Goal: Transaction & Acquisition: Purchase product/service

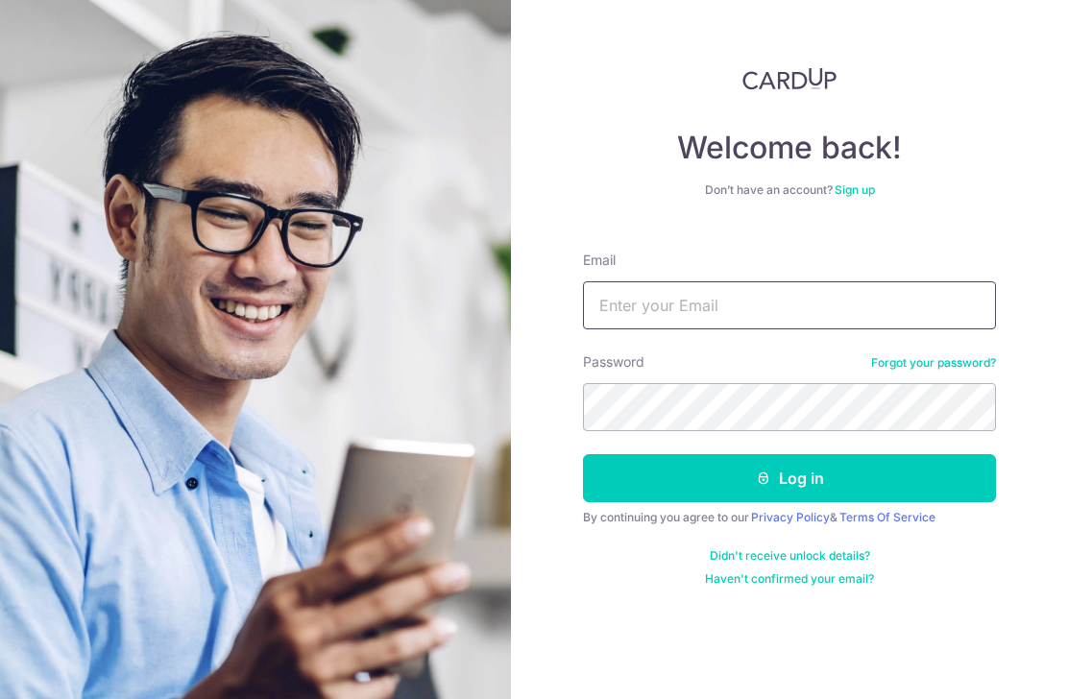
type input "[EMAIL_ADDRESS][DOMAIN_NAME]"
click at [789, 478] on button "Log in" at bounding box center [789, 478] width 413 height 48
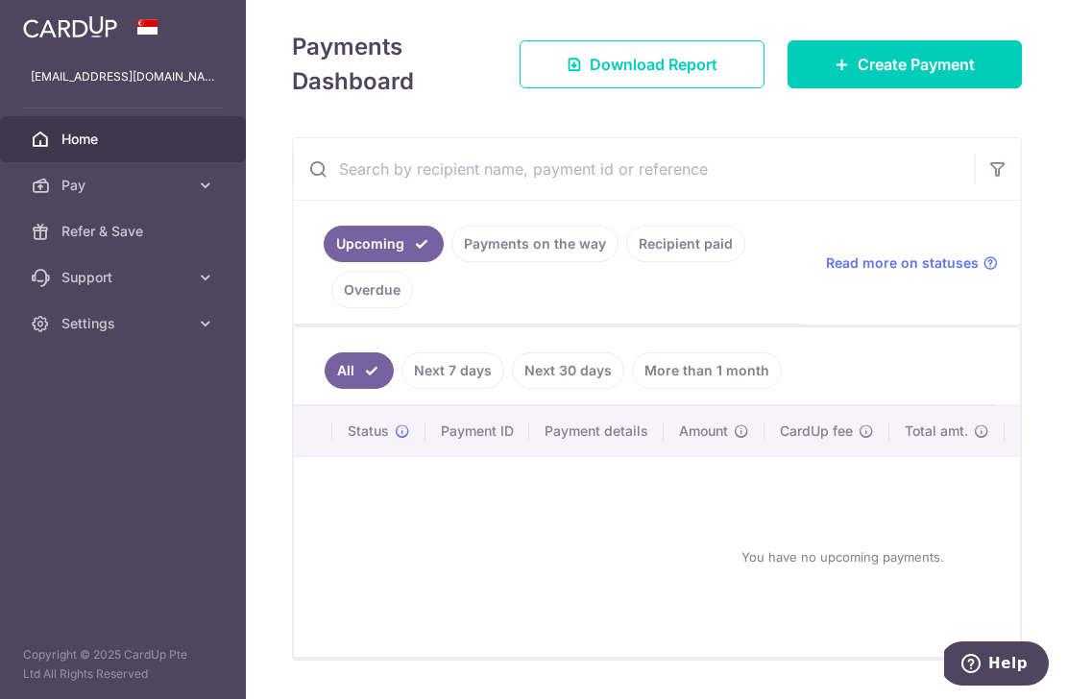
scroll to position [253, 0]
click at [845, 73] on icon at bounding box center [841, 65] width 15 height 15
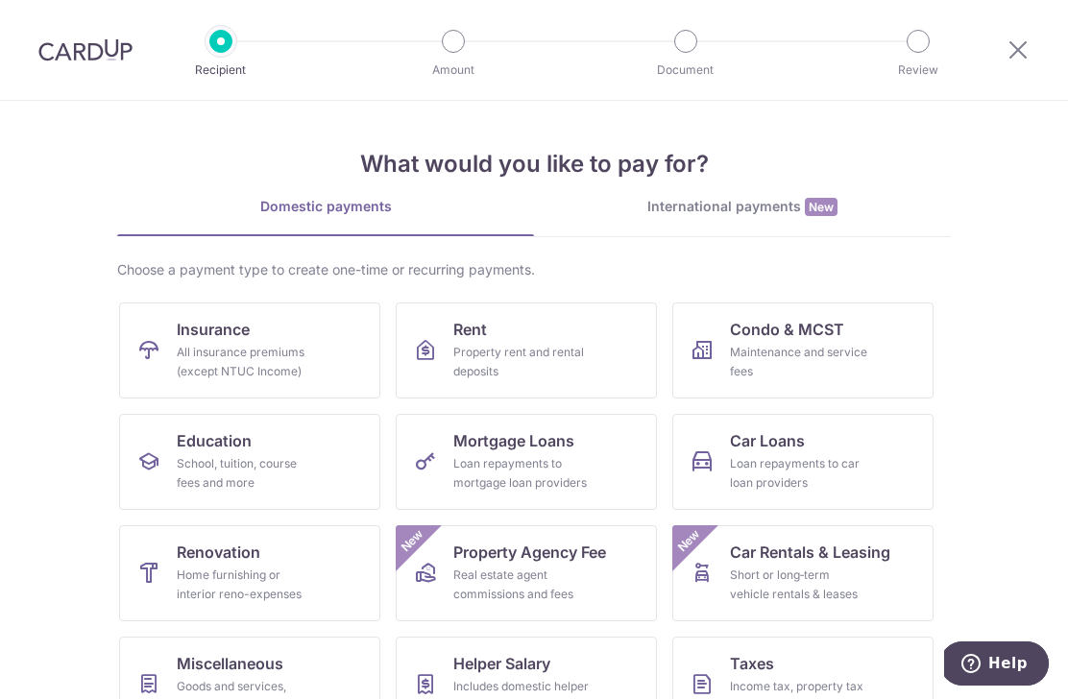
click at [324, 364] on link "Insurance All insurance premiums (except NTUC Income)" at bounding box center [249, 350] width 261 height 96
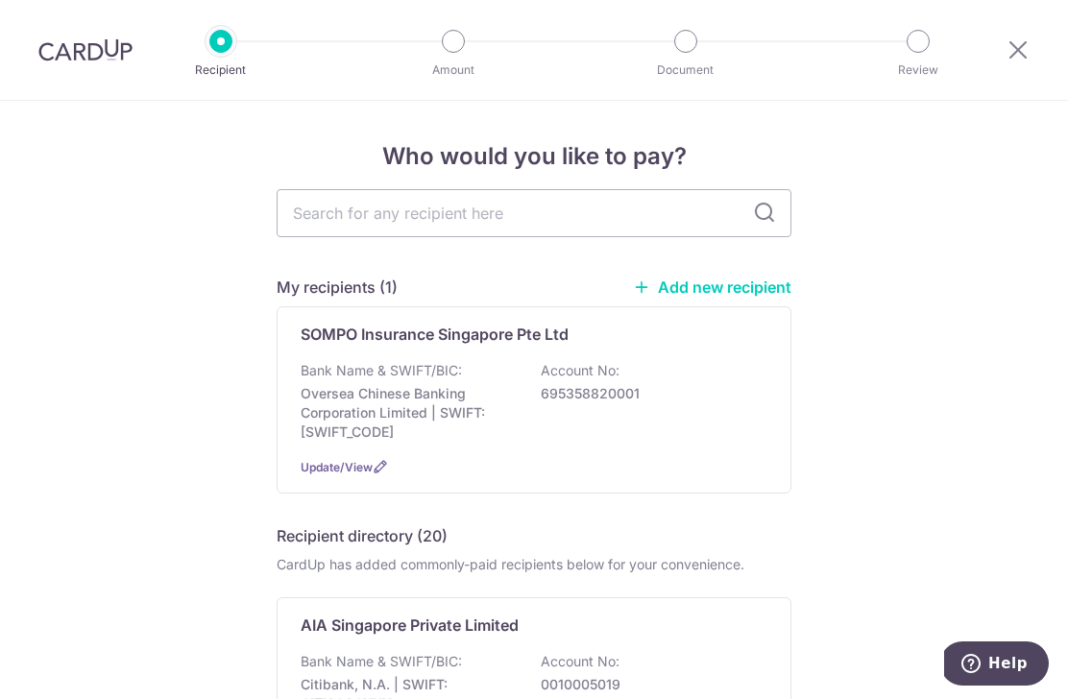
click at [517, 222] on input "text" at bounding box center [533, 213] width 515 height 48
type input "G"
type input "Grat"
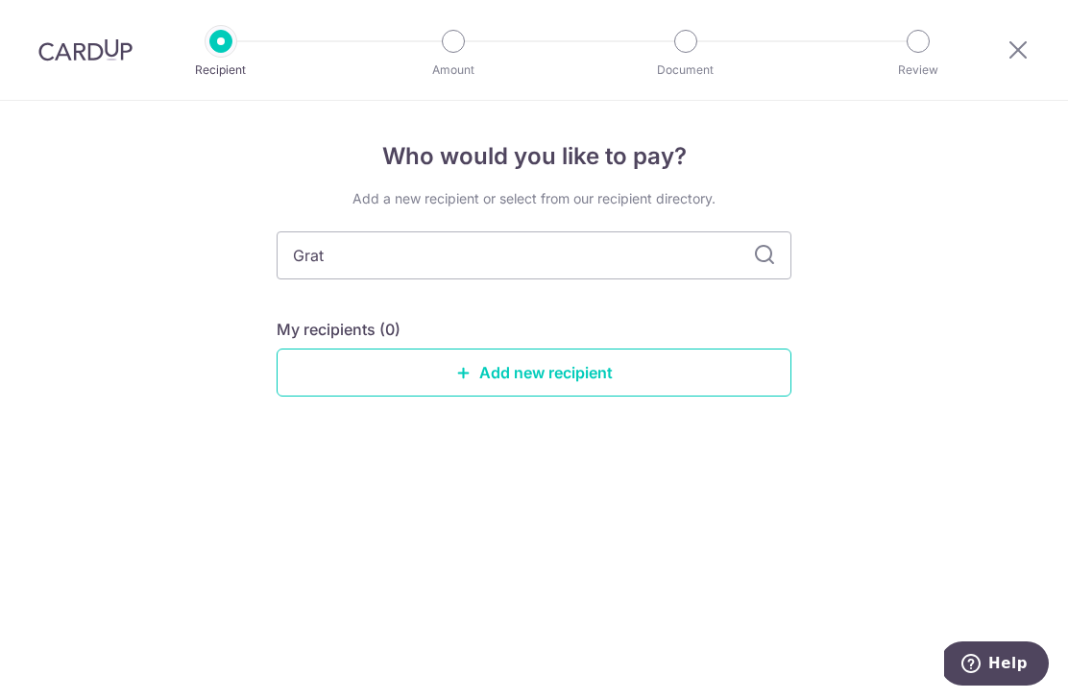
type input "Gra"
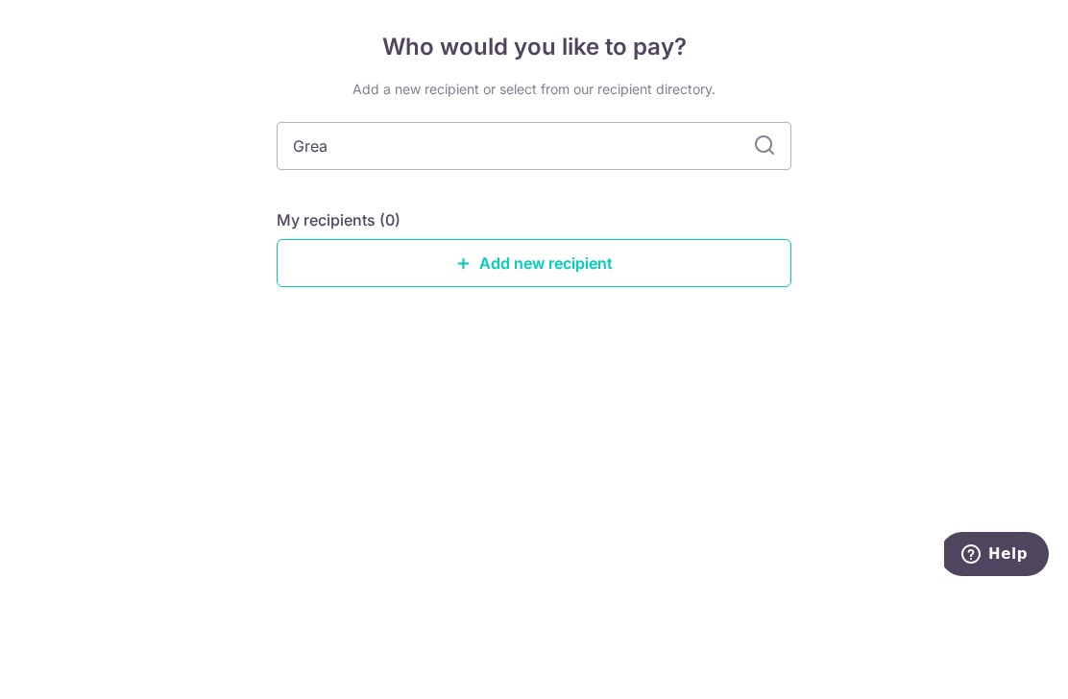
type input "Great"
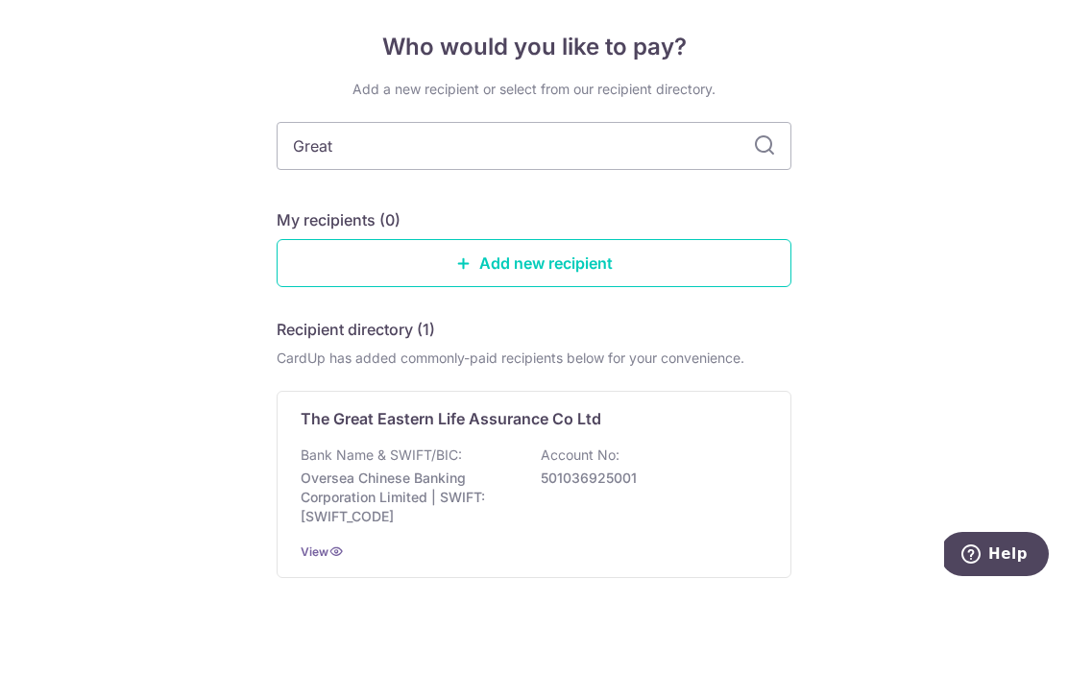
scroll to position [63, 0]
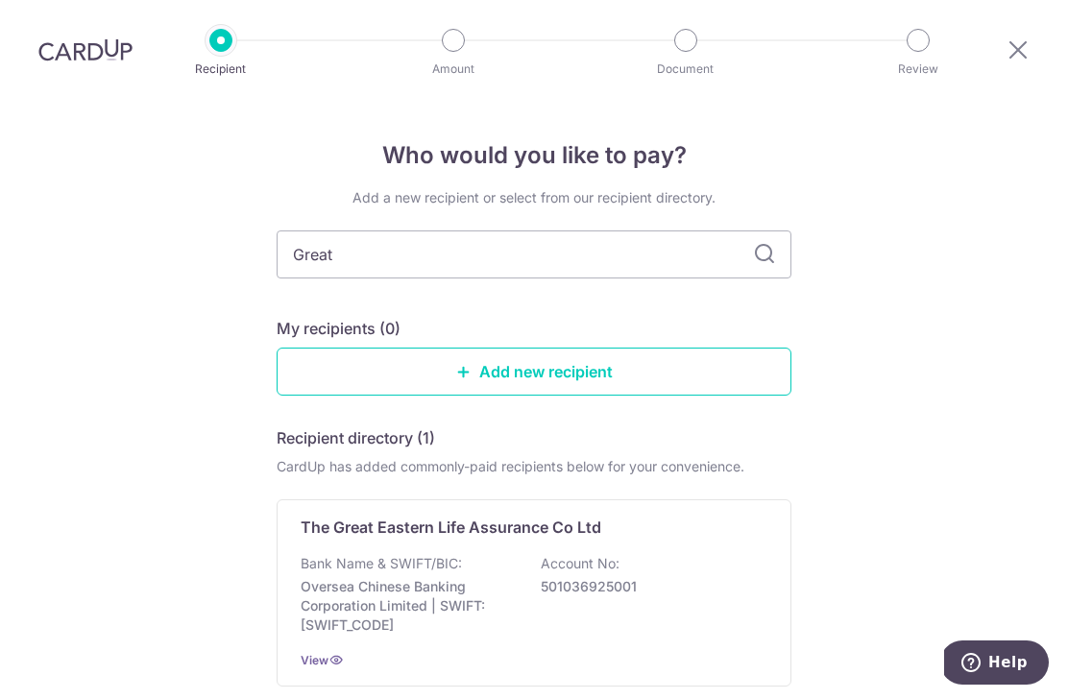
click at [683, 555] on div "Bank Name & SWIFT/BIC: Oversea Chinese Banking Corporation Limited | SWIFT: OCB…" at bounding box center [533, 595] width 467 height 81
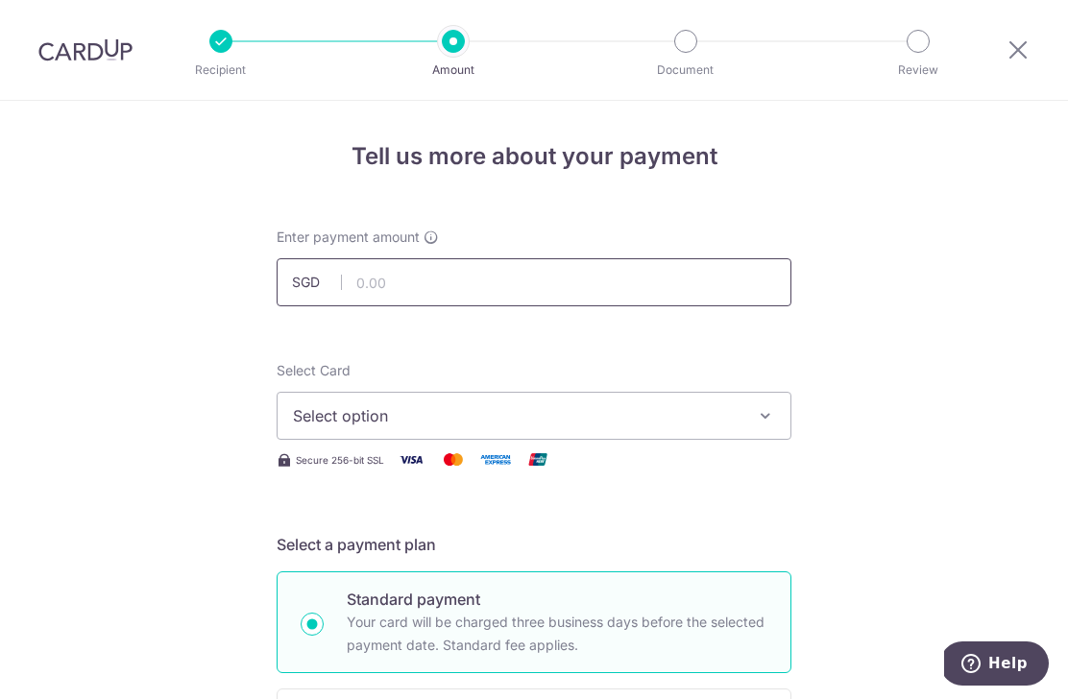
click at [454, 290] on input "text" at bounding box center [533, 282] width 515 height 48
click at [399, 283] on input "text" at bounding box center [533, 282] width 515 height 48
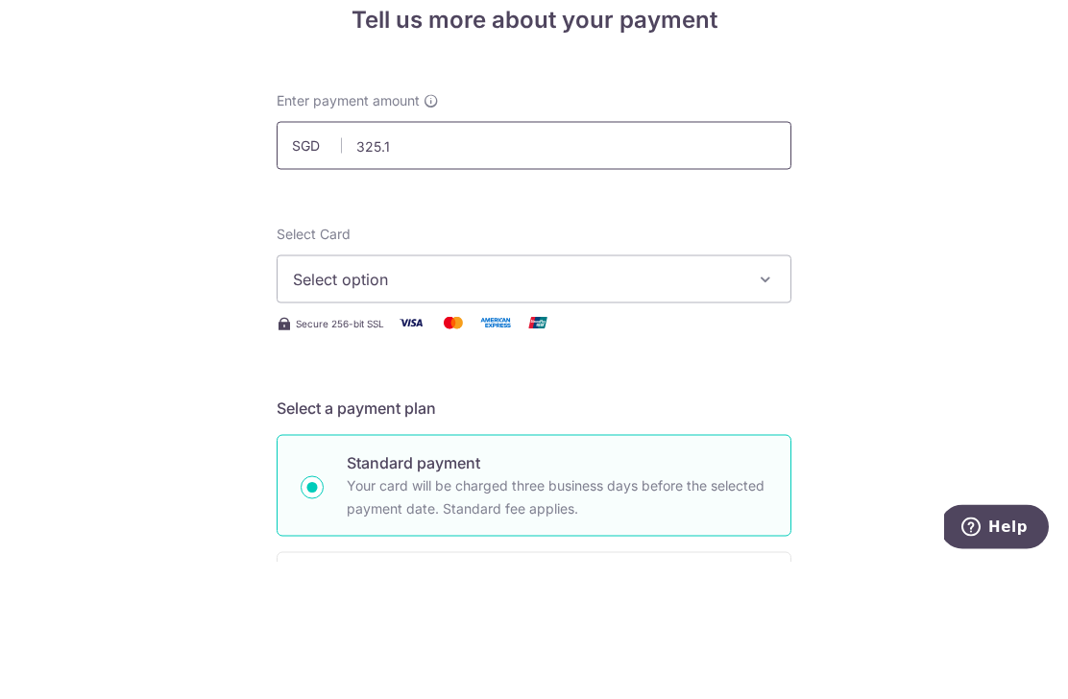
type input "325.15"
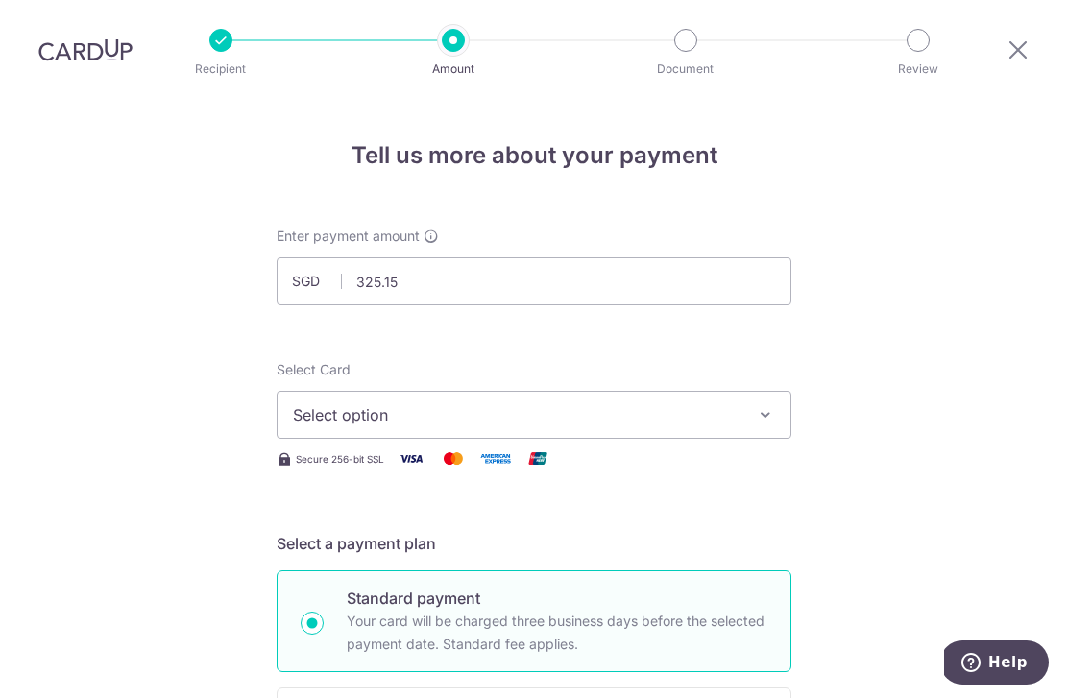
click at [760, 406] on icon "button" at bounding box center [765, 415] width 19 height 19
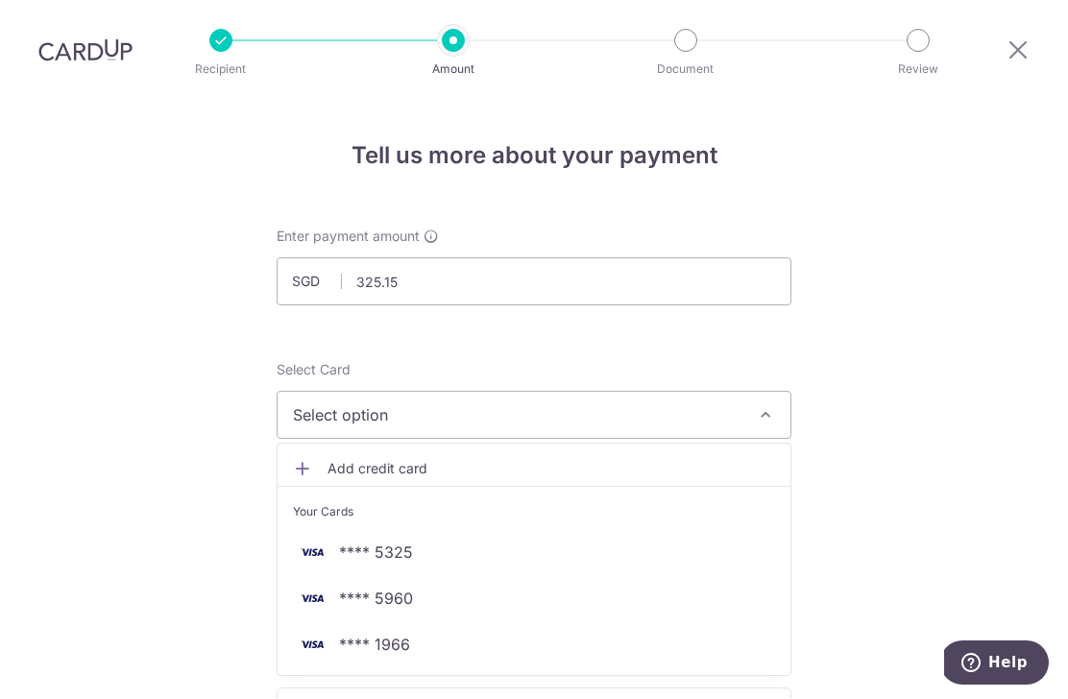
click at [404, 634] on span "**** 1966" at bounding box center [374, 645] width 71 height 23
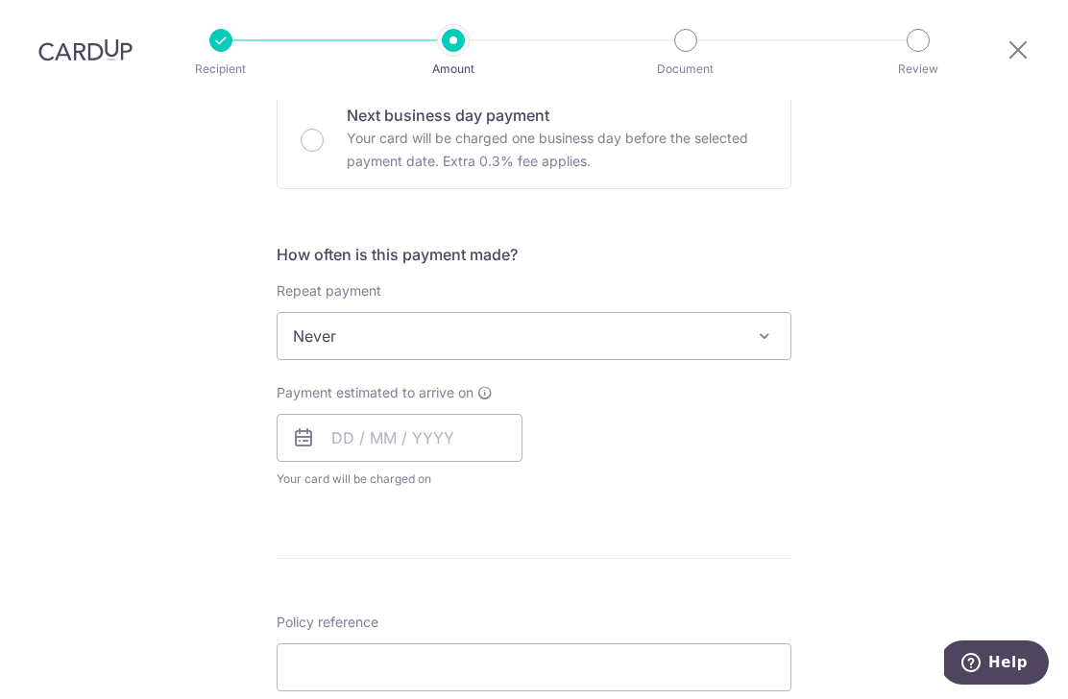
scroll to position [616, 0]
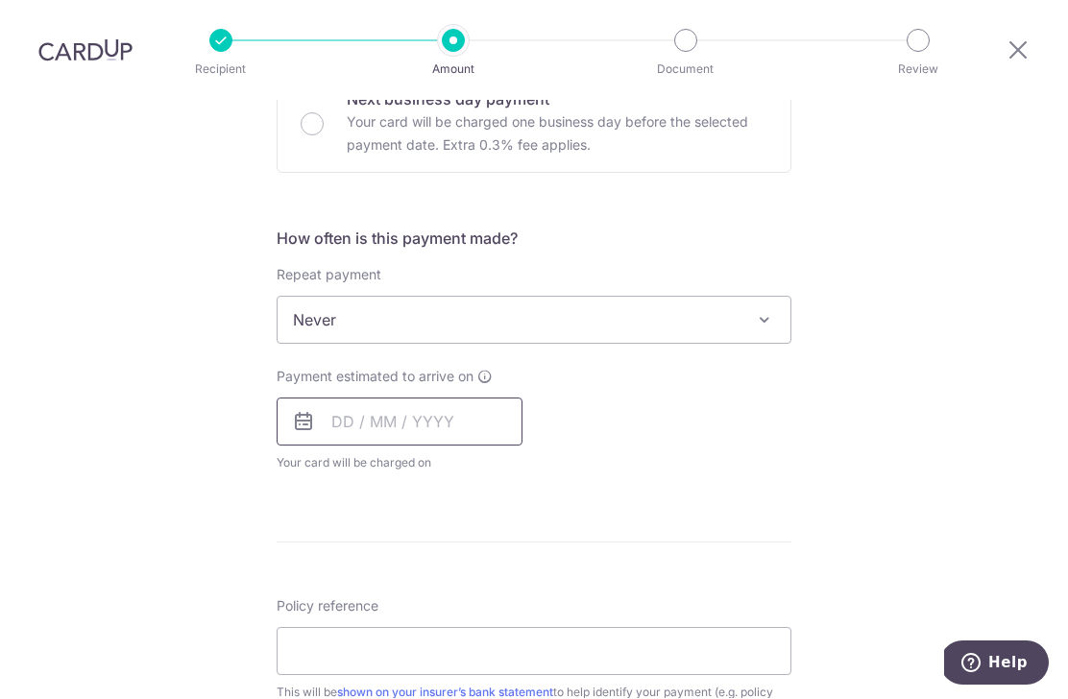
click at [336, 398] on input "text" at bounding box center [399, 422] width 246 height 48
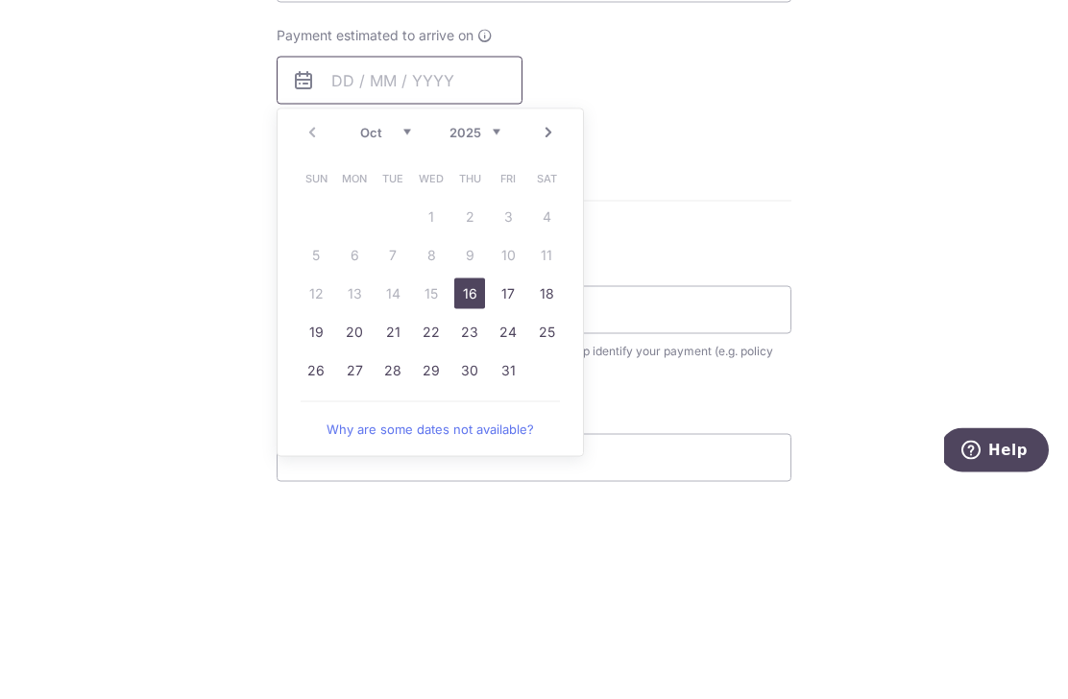
scroll to position [747, 0]
click at [470, 490] on link "16" at bounding box center [469, 505] width 31 height 31
type input "[DATE]"
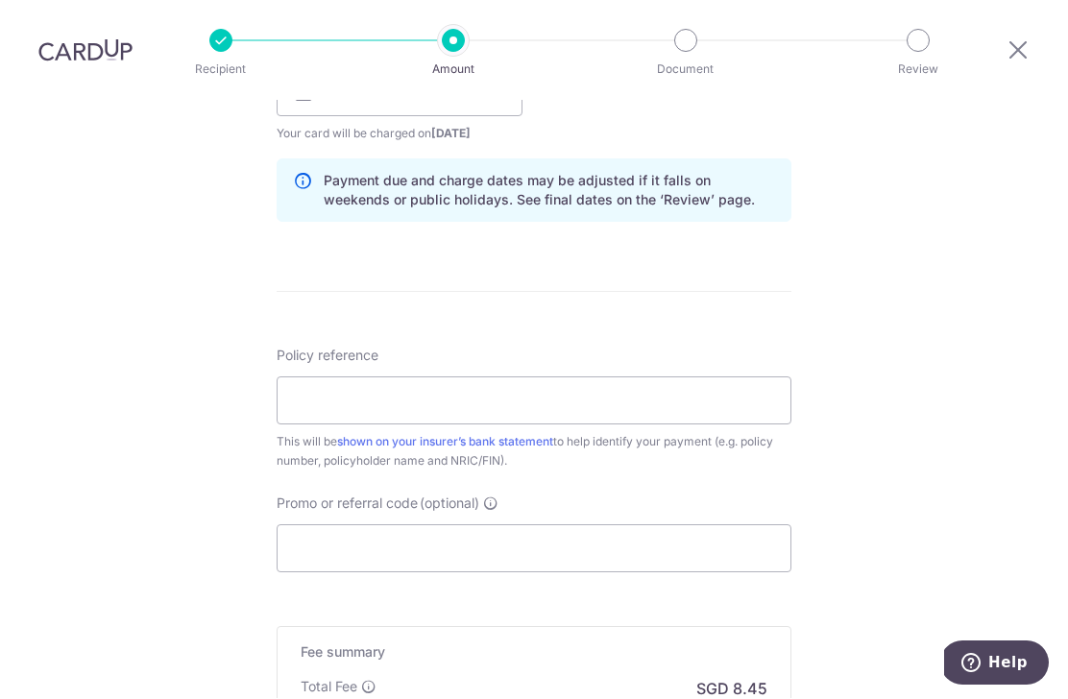
scroll to position [948, 0]
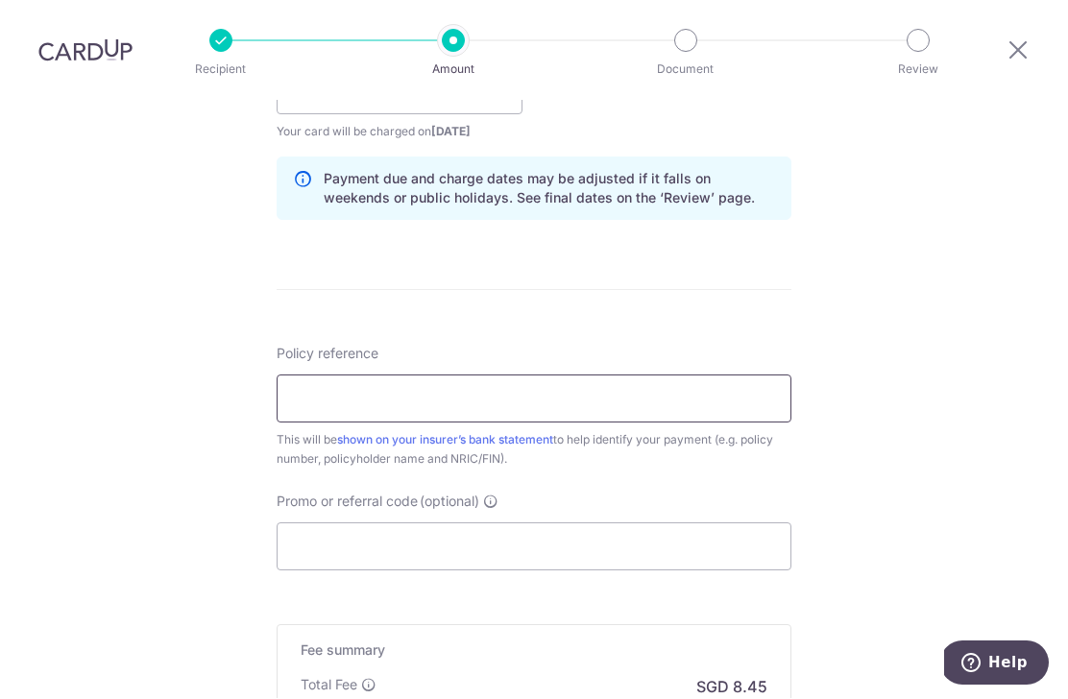
click at [347, 375] on input "Policy reference" at bounding box center [533, 399] width 515 height 48
type input "0251644439"
click at [533, 523] on input "Promo or referral code (optional)" at bounding box center [533, 547] width 515 height 48
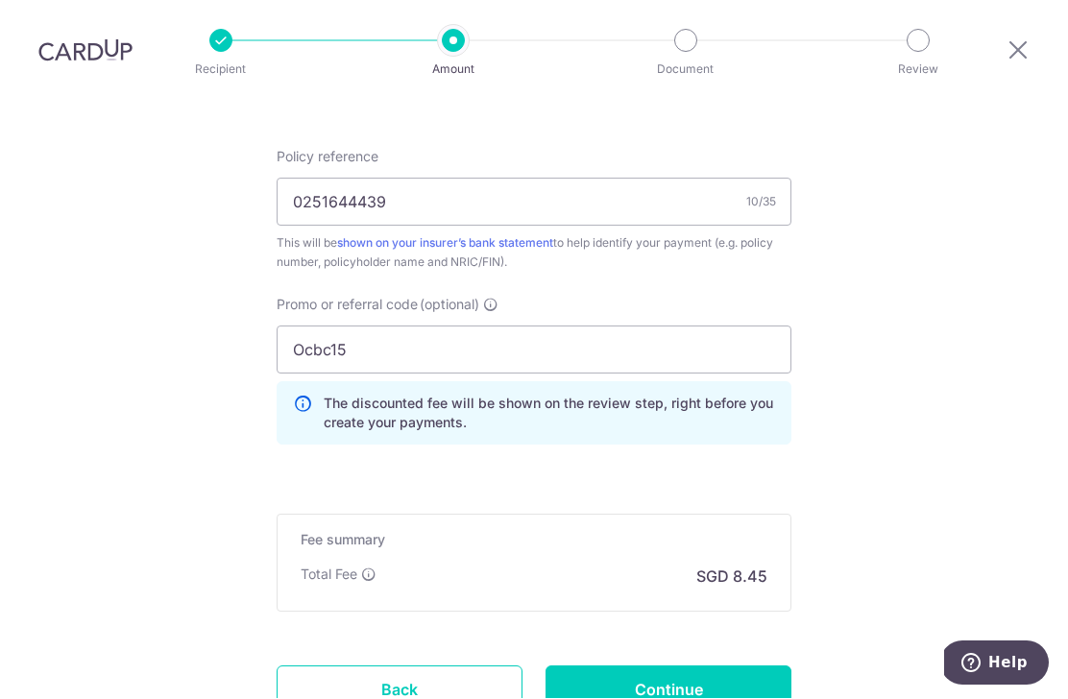
scroll to position [1234, 0]
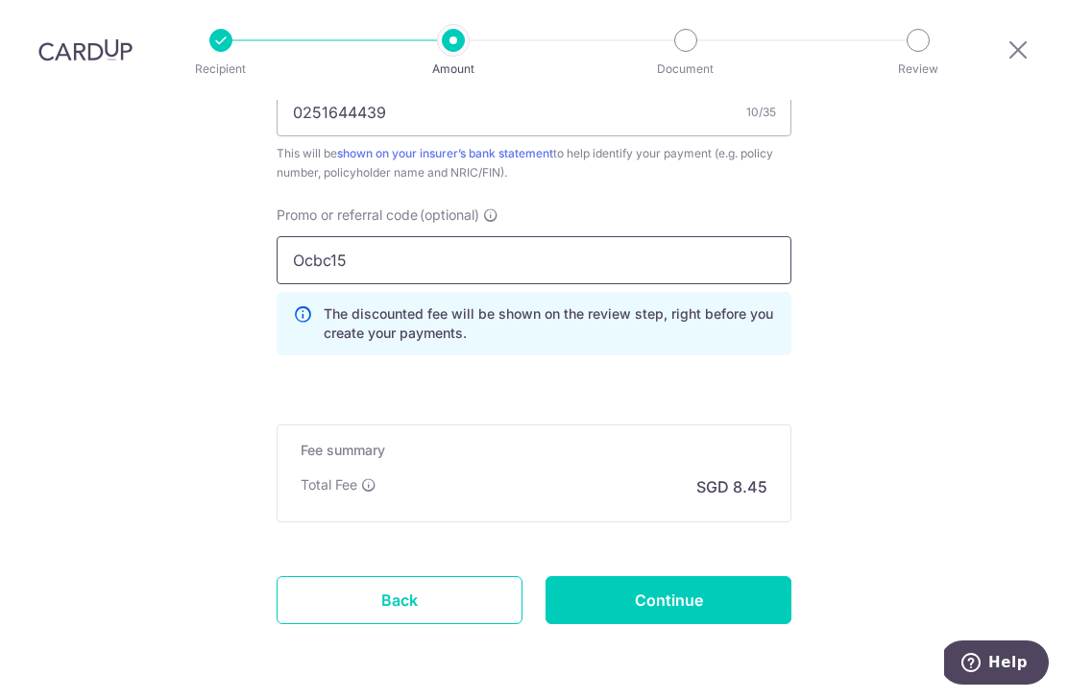
type input "Ocbc15"
click at [684, 577] on input "Continue" at bounding box center [668, 601] width 246 height 48
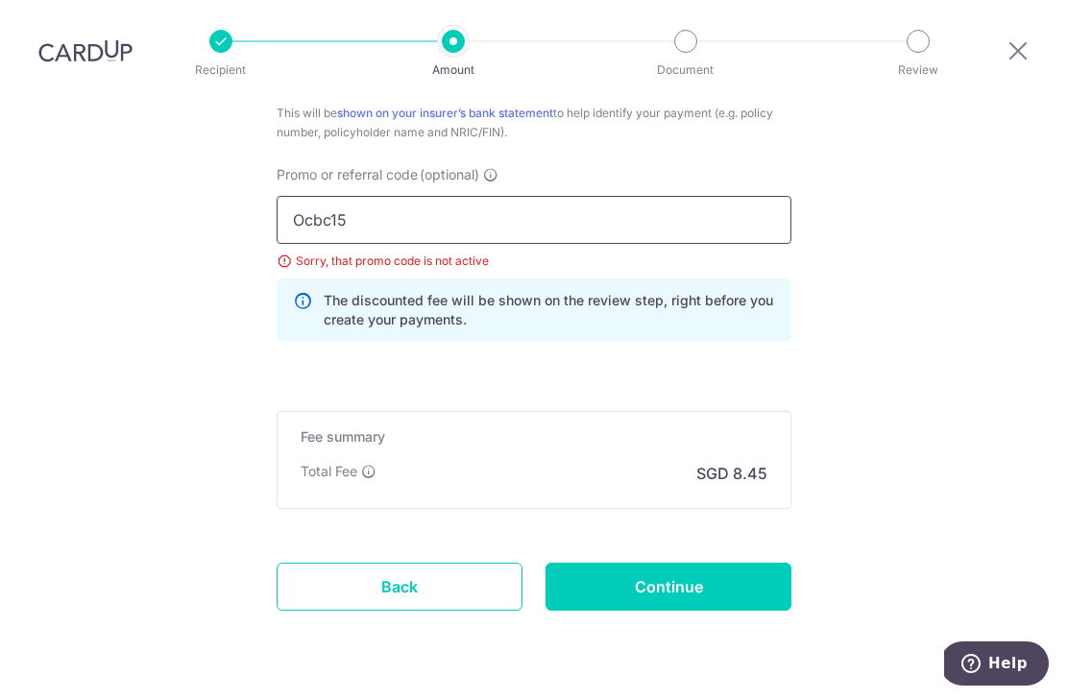
click at [406, 196] on input "Ocbc15" at bounding box center [533, 220] width 515 height 48
type input "Ocbc155"
click at [740, 563] on input "Continue" at bounding box center [668, 587] width 246 height 48
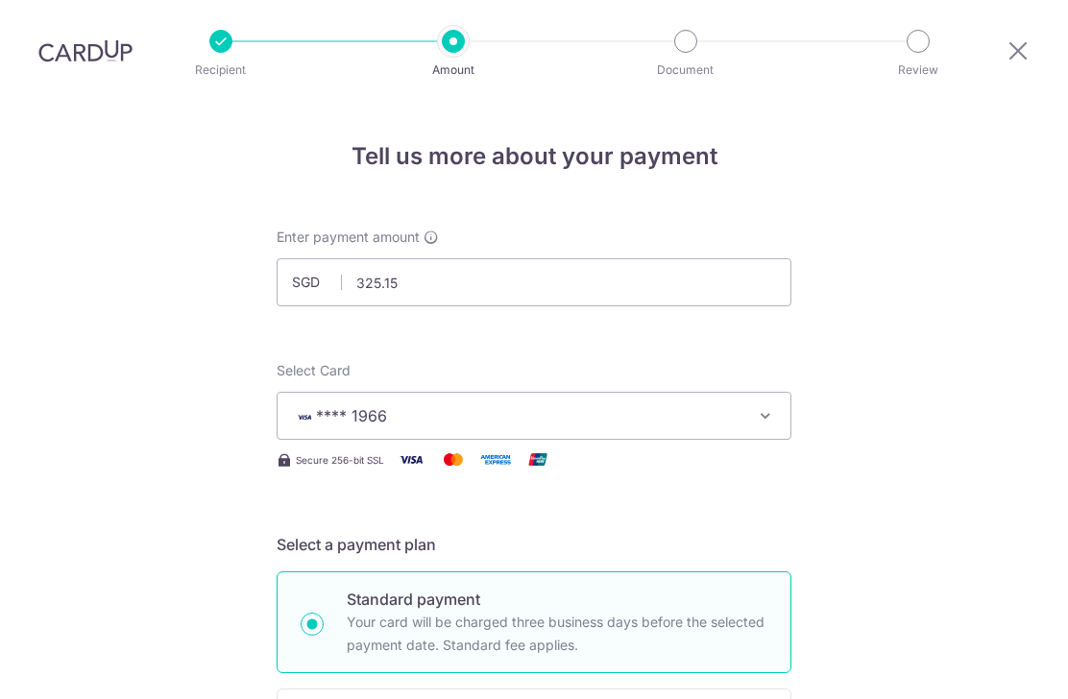
scroll to position [63, 0]
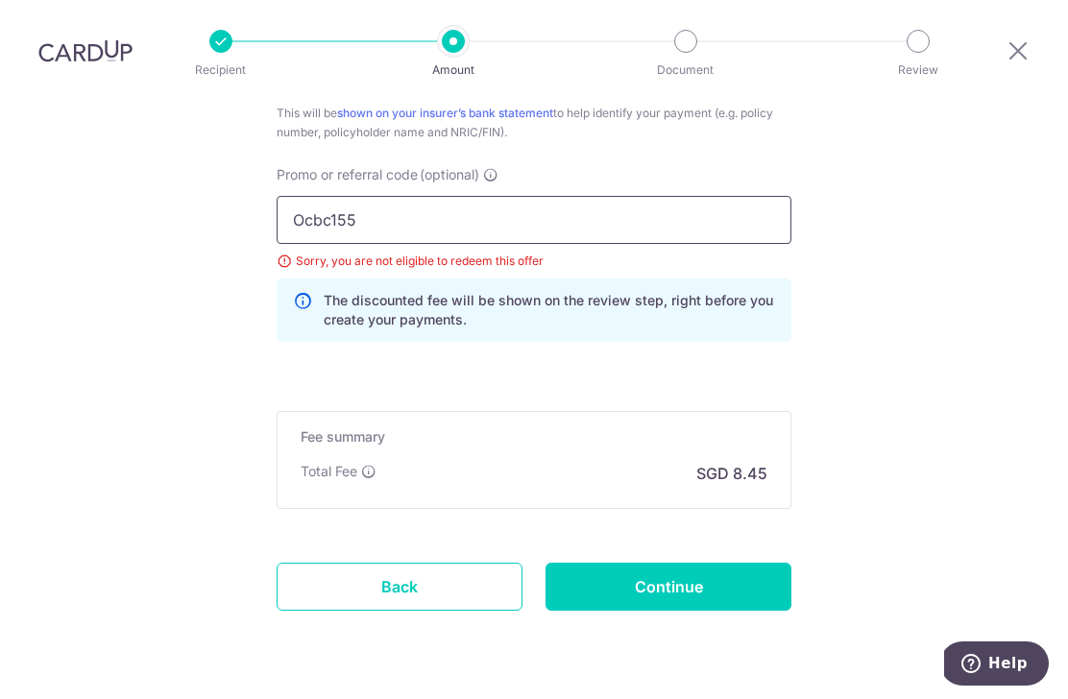
scroll to position [0, 0]
type input "Ocbc18"
click at [740, 563] on input "Continue" at bounding box center [668, 587] width 246 height 48
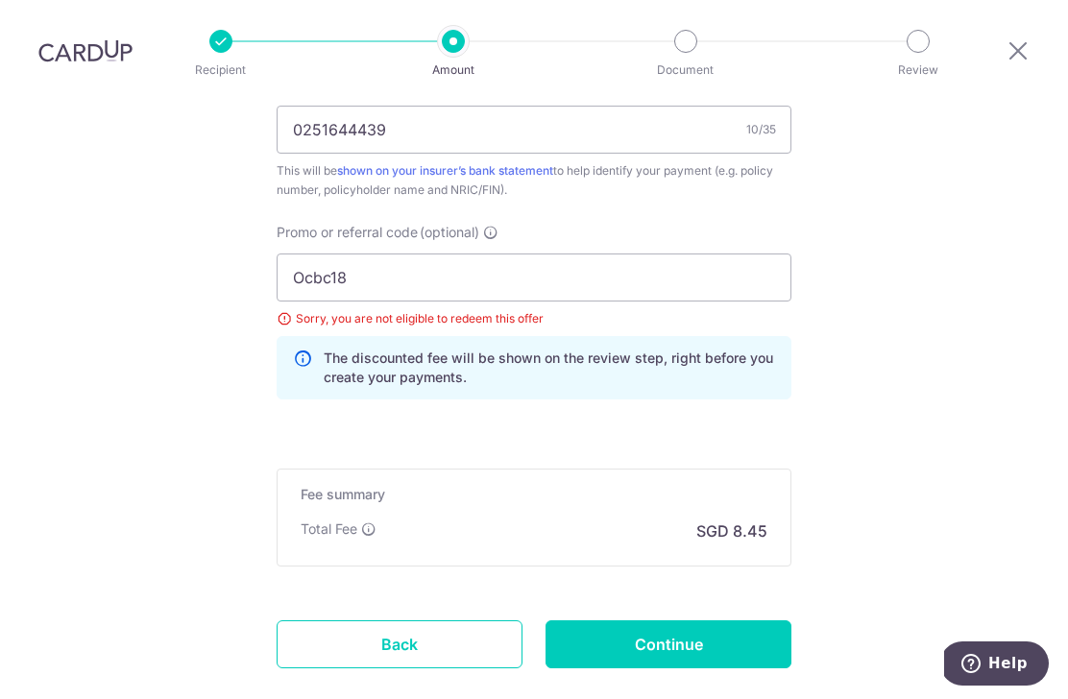
scroll to position [1215, 0]
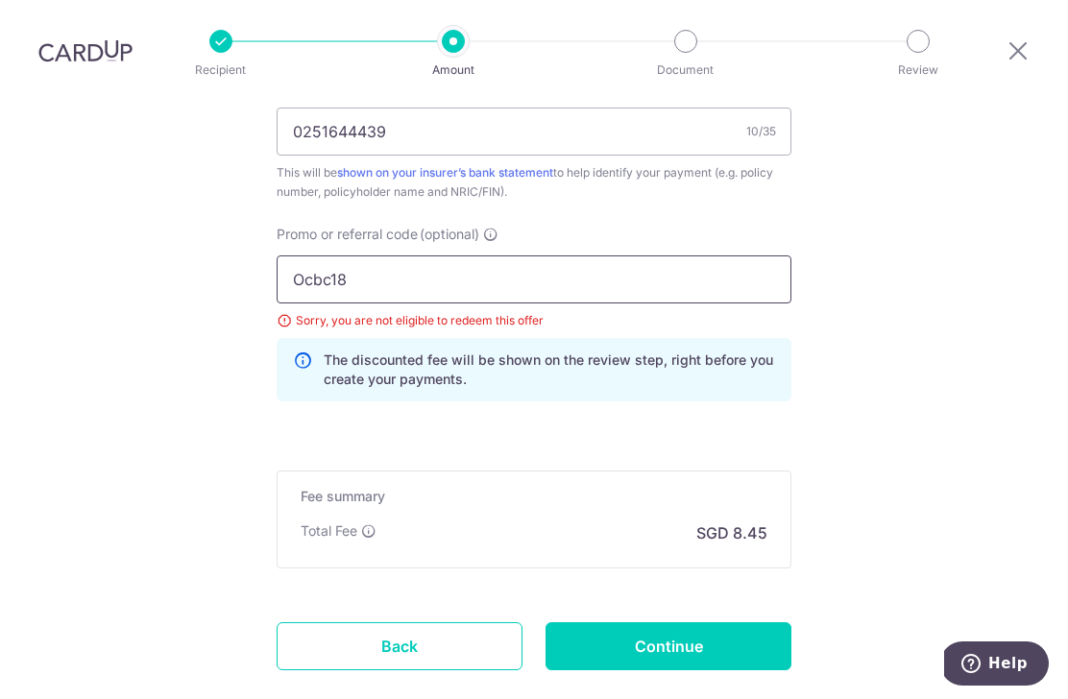
click at [415, 255] on input "Ocbc18" at bounding box center [533, 279] width 515 height 48
type input "Ocbc195"
click at [710, 622] on input "Continue" at bounding box center [668, 646] width 246 height 48
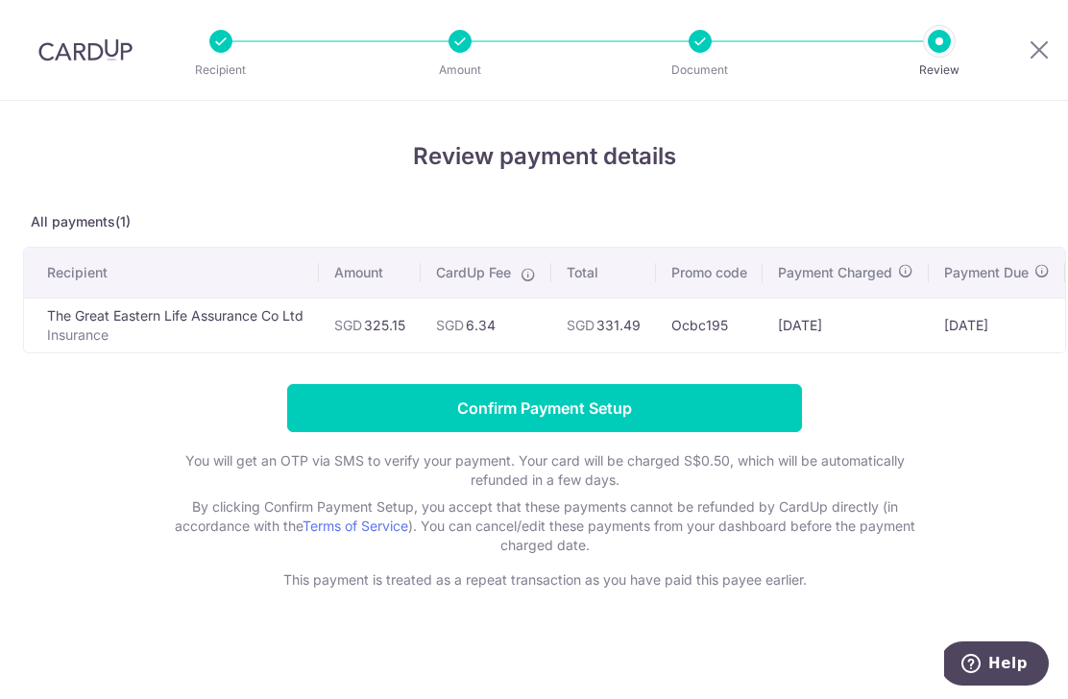
click at [586, 417] on input "Confirm Payment Setup" at bounding box center [544, 408] width 515 height 48
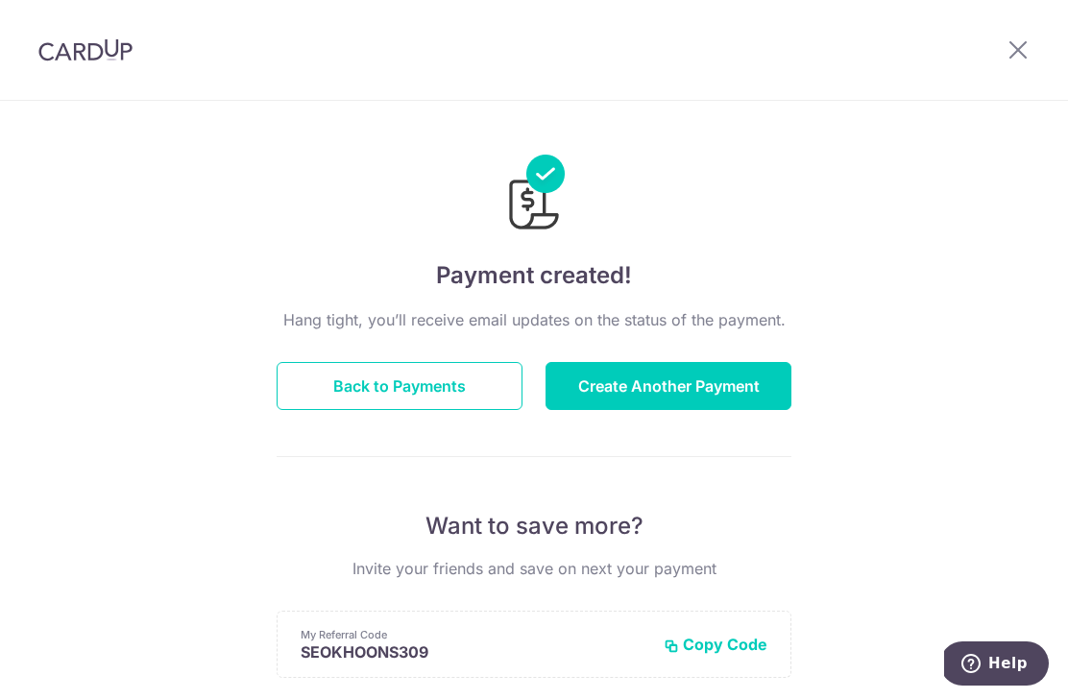
click at [650, 388] on button "Create Another Payment" at bounding box center [668, 386] width 246 height 48
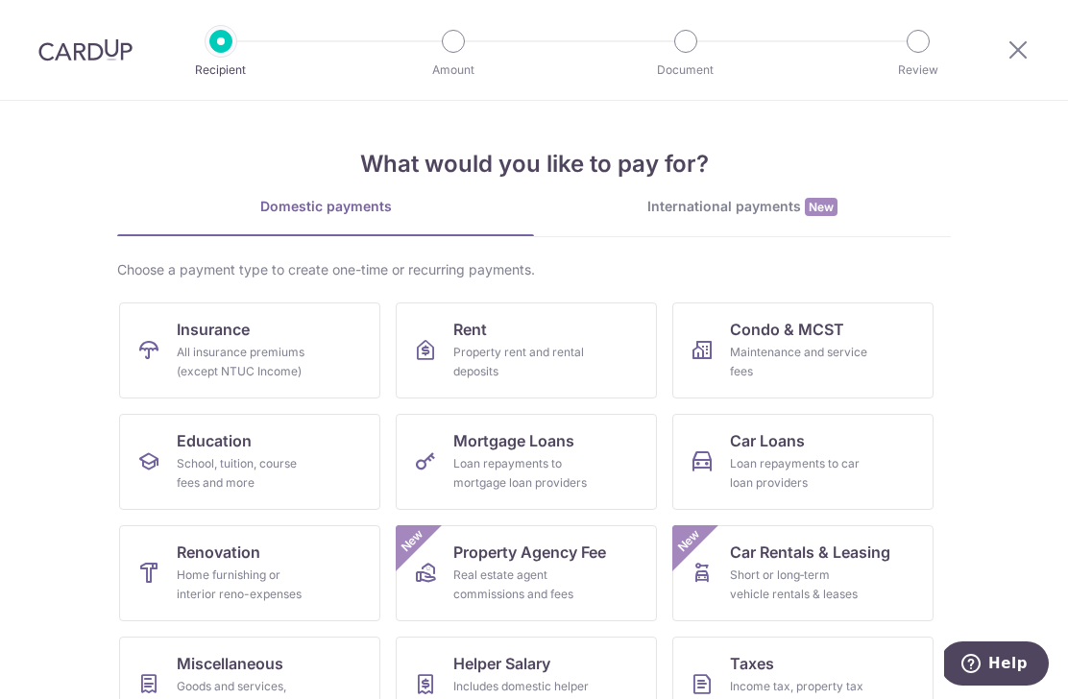
click at [221, 358] on div "All insurance premiums (except NTUC Income)" at bounding box center [246, 362] width 138 height 38
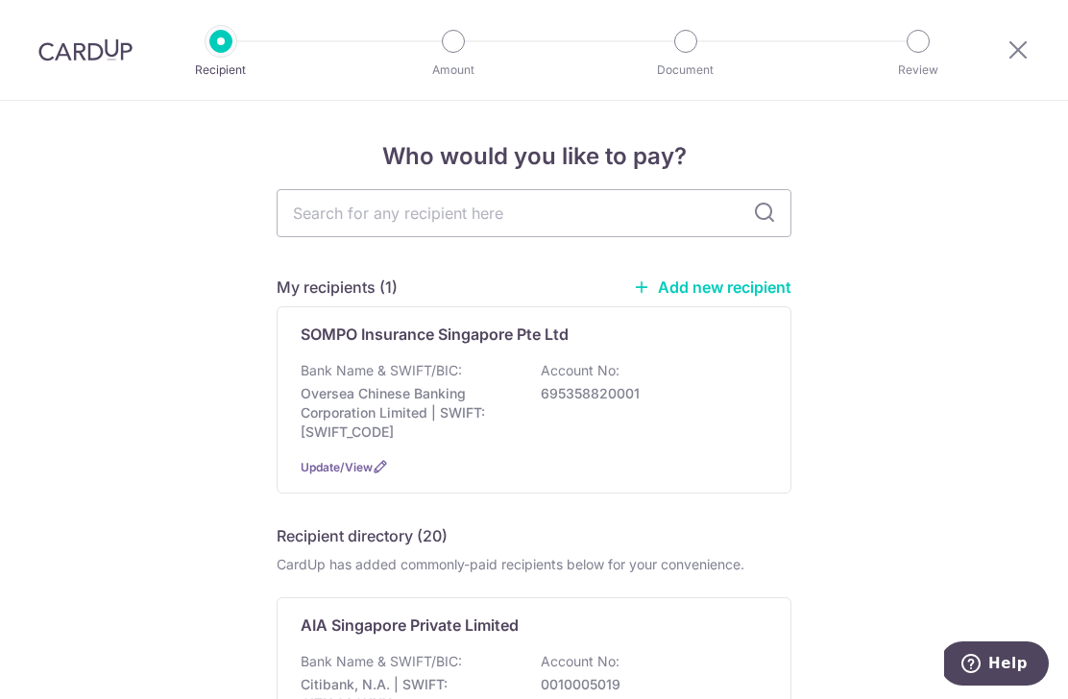
click at [338, 234] on input "text" at bounding box center [533, 213] width 515 height 48
type input "Great"
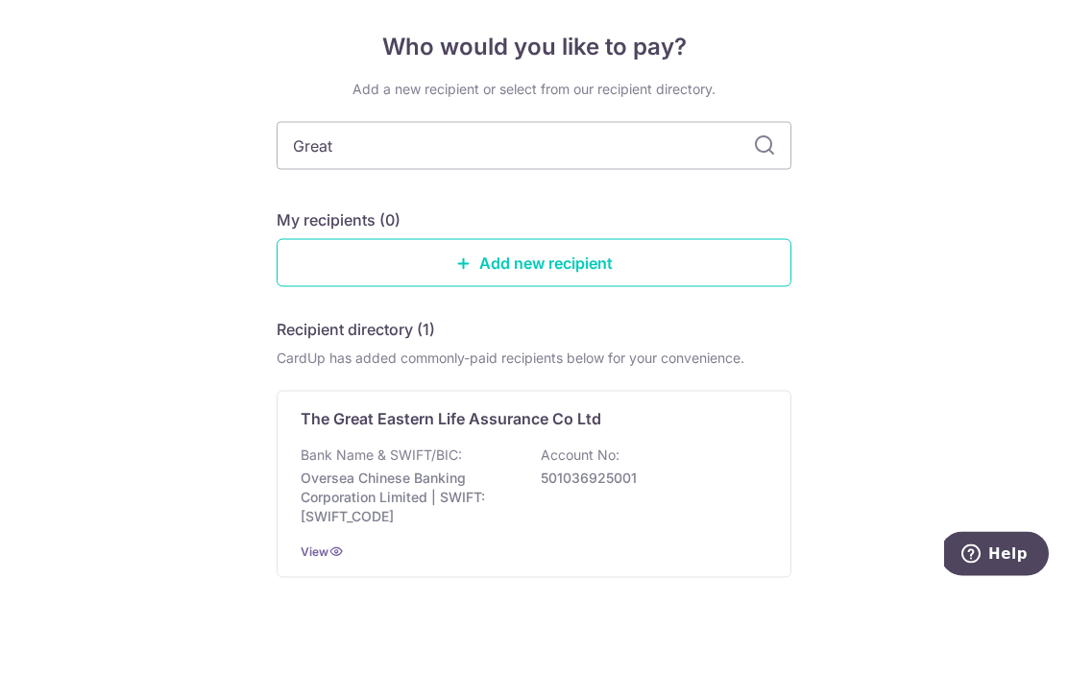
scroll to position [63, 0]
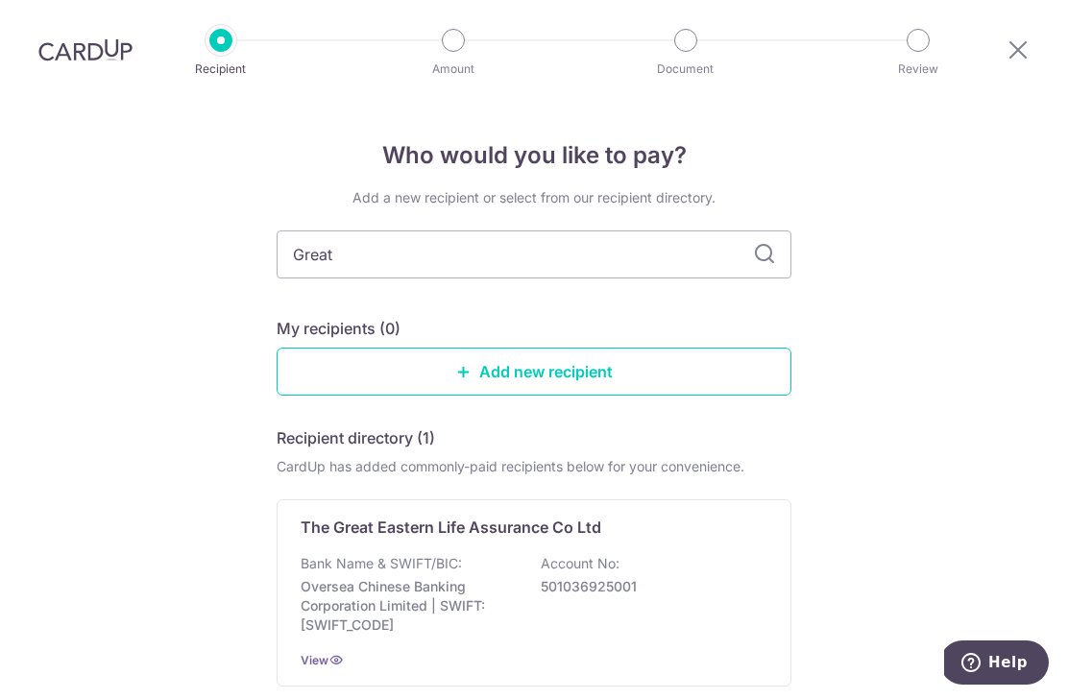
click at [375, 578] on p "Oversea Chinese Banking Corporation Limited | SWIFT: [SWIFT_CODE]" at bounding box center [407, 607] width 215 height 58
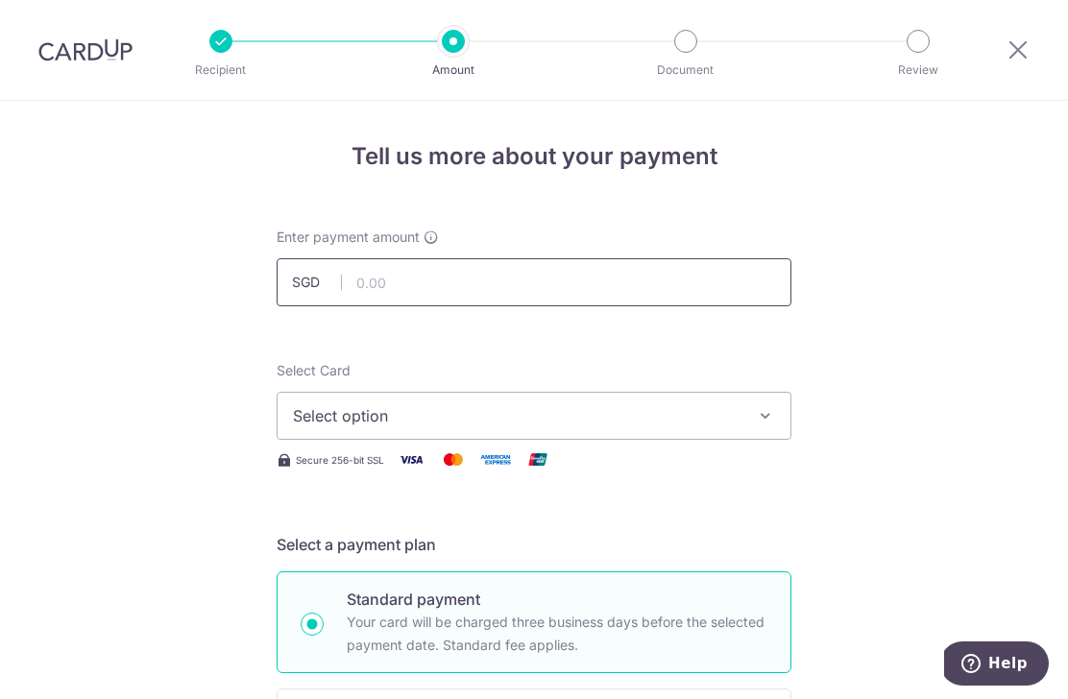
click at [379, 285] on input "text" at bounding box center [533, 282] width 515 height 48
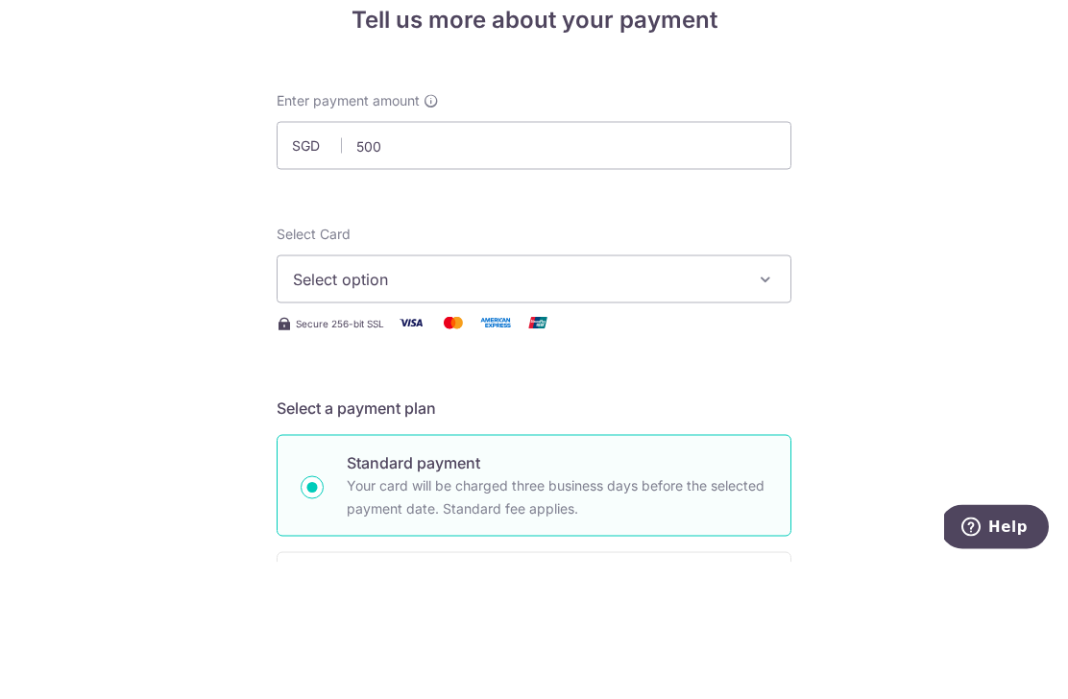
type input "500.00"
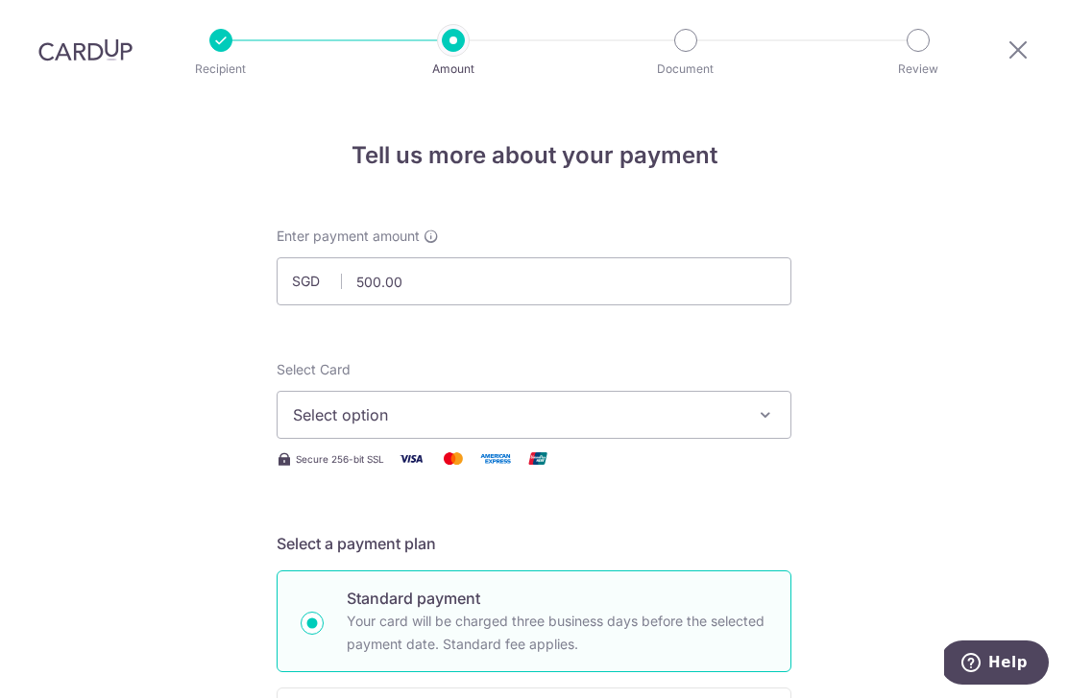
click at [755, 392] on button "Select option" at bounding box center [533, 416] width 515 height 48
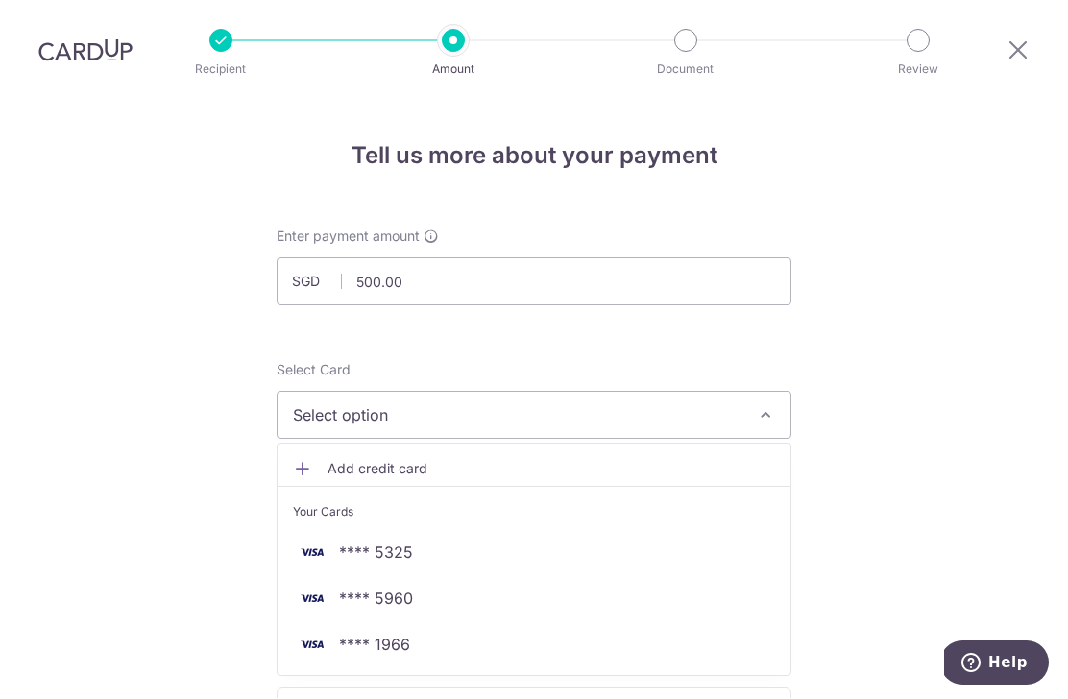
click at [331, 634] on span "**** 1966" at bounding box center [534, 645] width 482 height 23
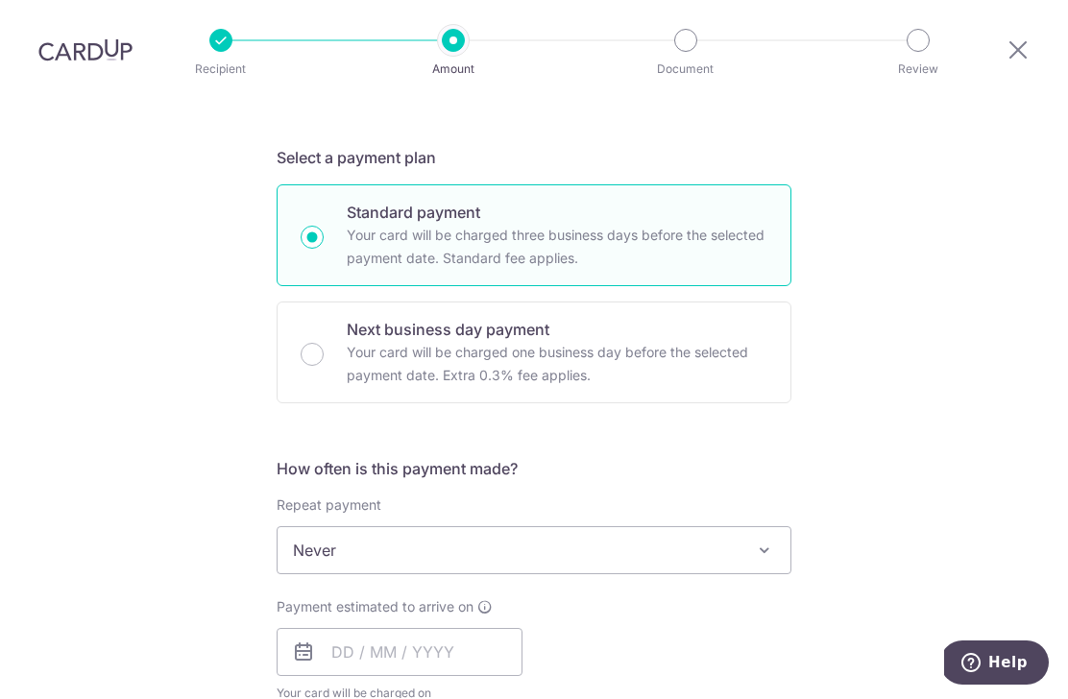
scroll to position [391, 0]
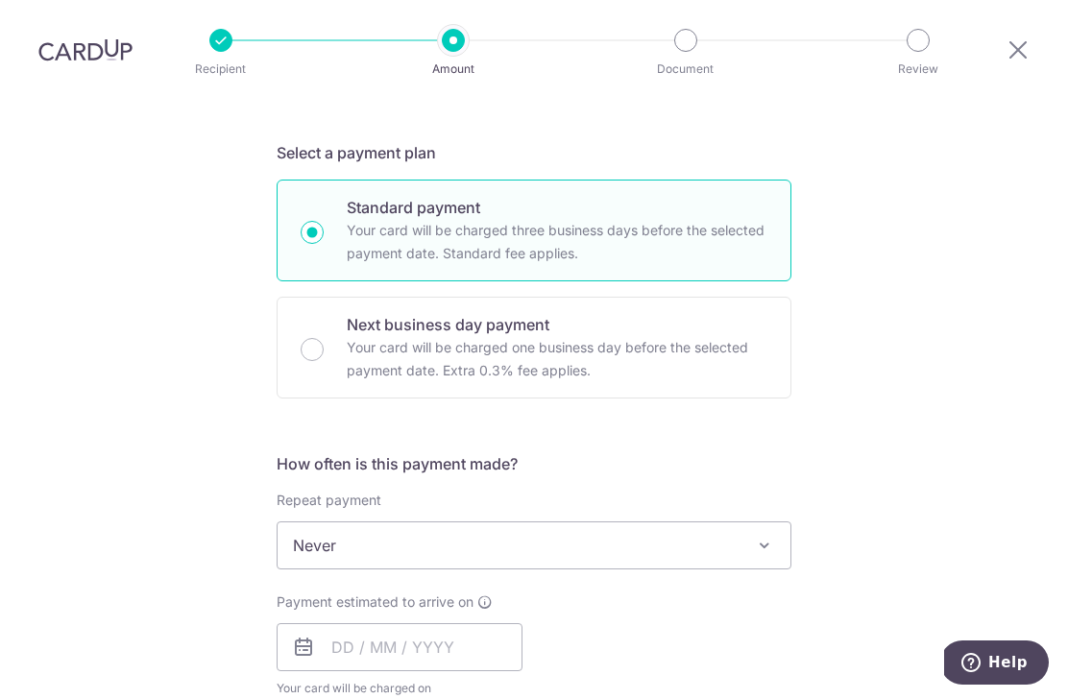
click at [758, 535] on span at bounding box center [764, 546] width 23 height 23
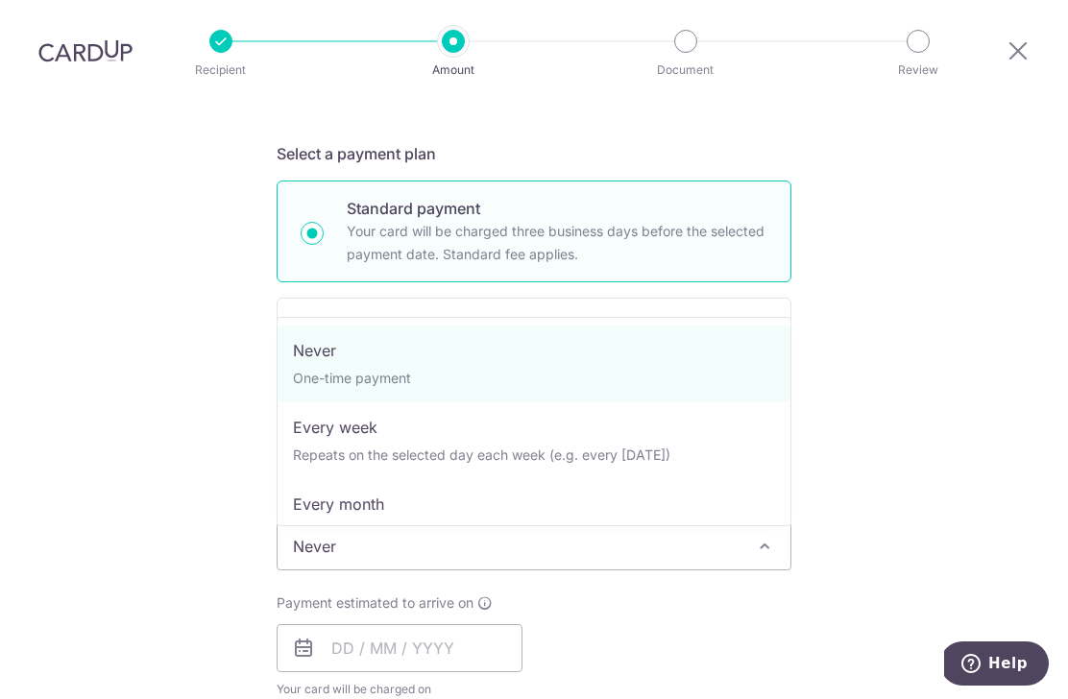
select select "3"
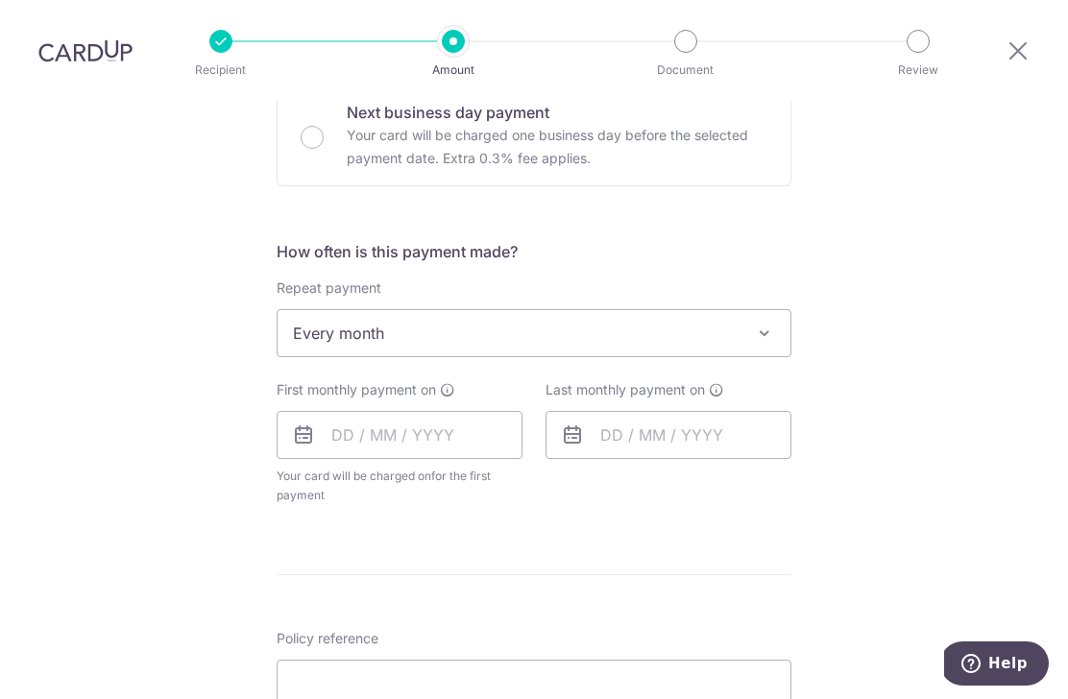
scroll to position [620, 0]
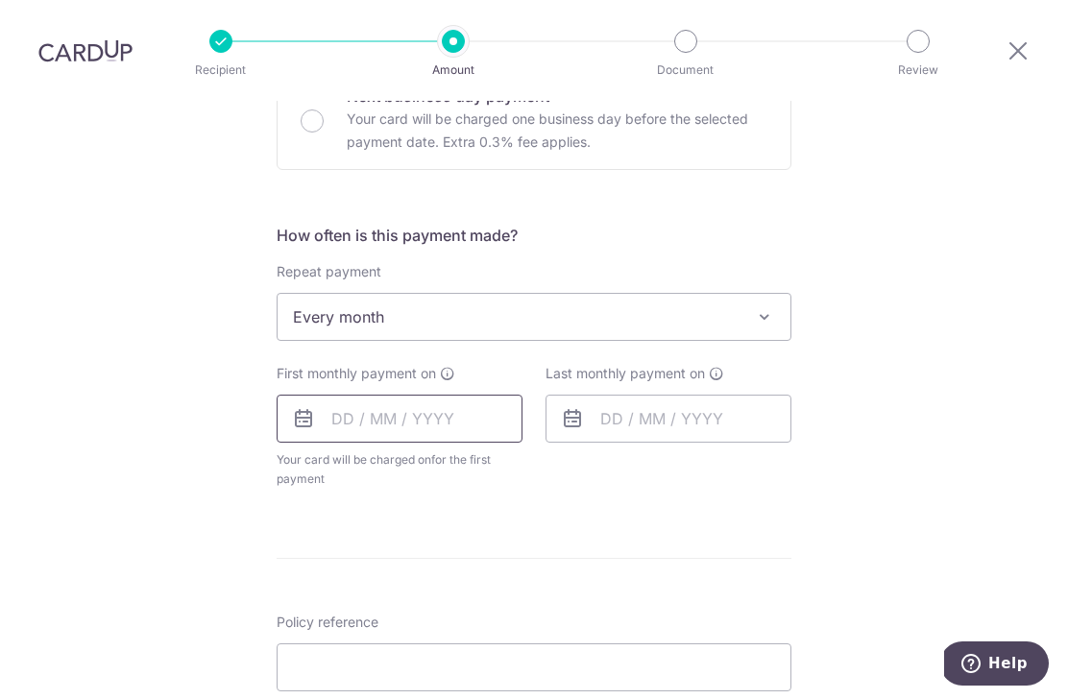
click at [336, 395] on input "text" at bounding box center [399, 419] width 246 height 48
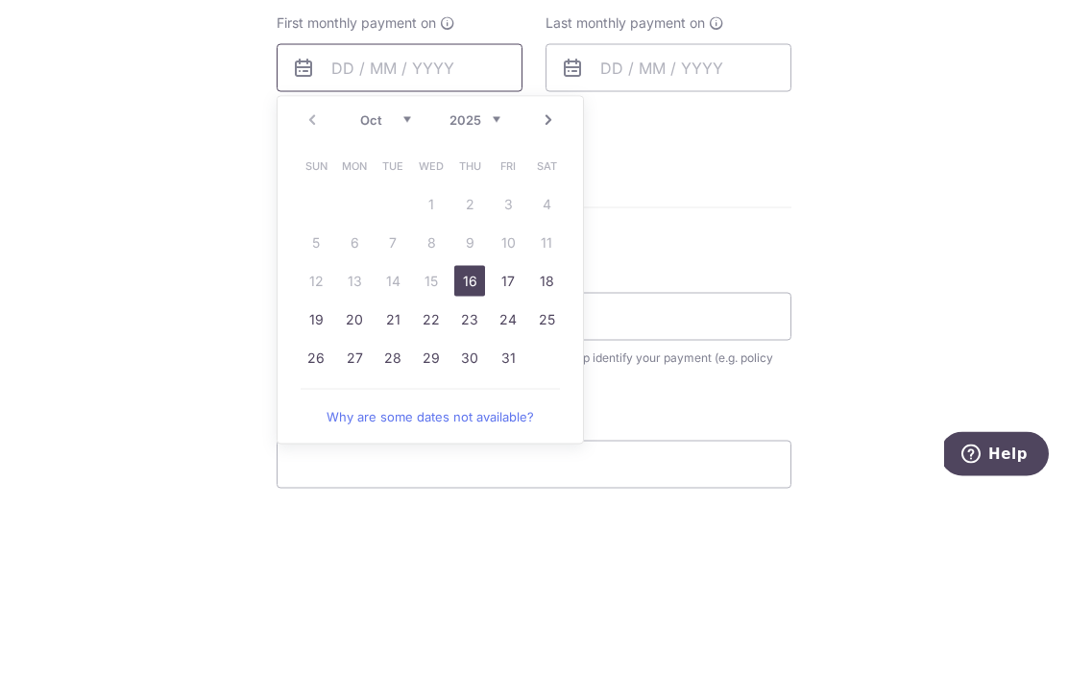
scroll to position [801, 0]
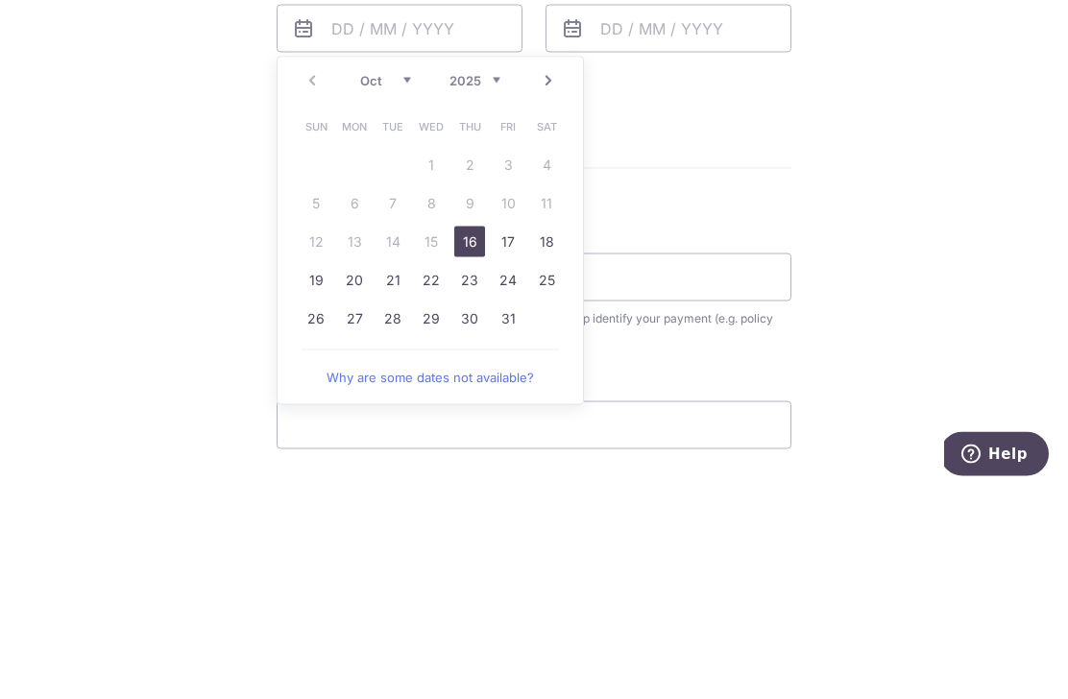
click at [470, 436] on link "16" at bounding box center [469, 451] width 31 height 31
type input "[DATE]"
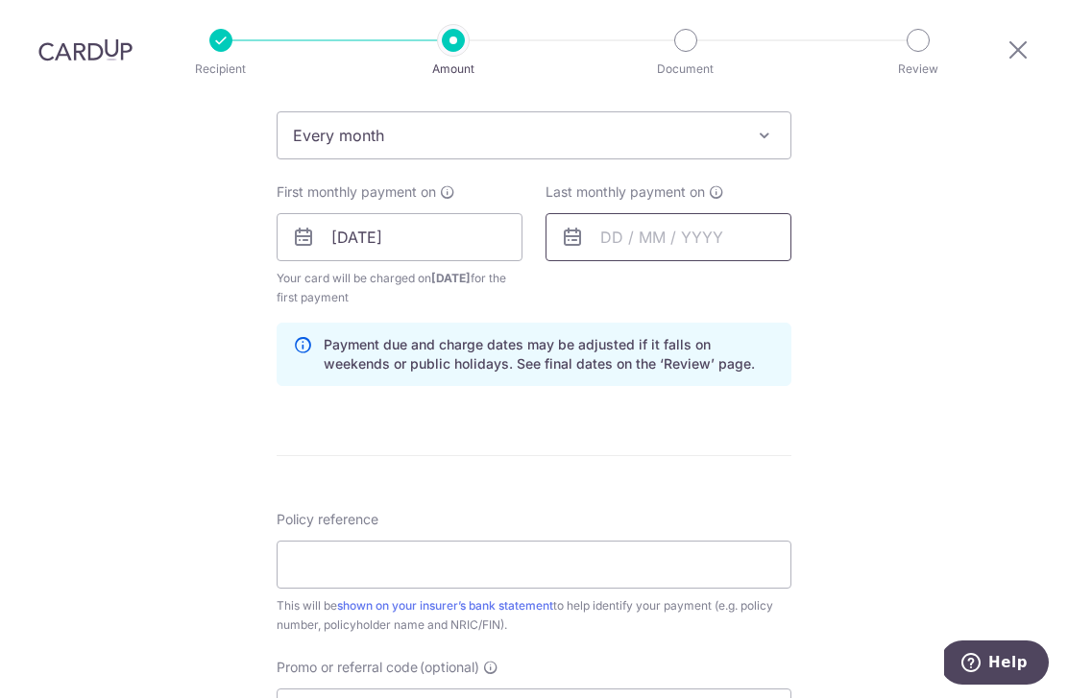
click at [600, 214] on input "text" at bounding box center [668, 238] width 246 height 48
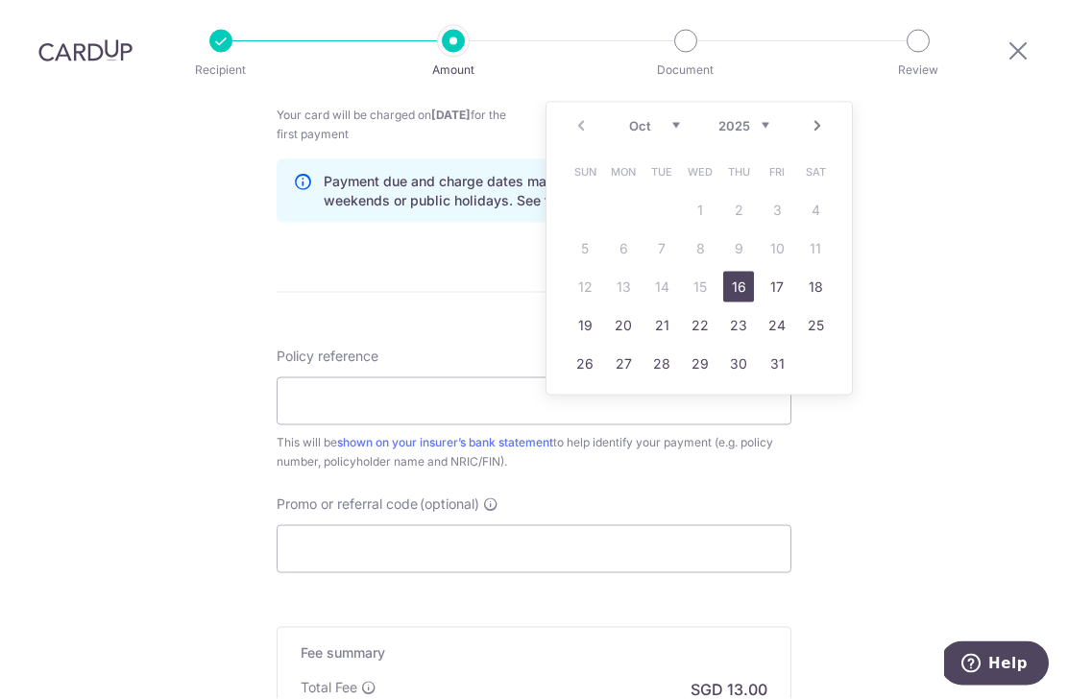
scroll to position [971, 0]
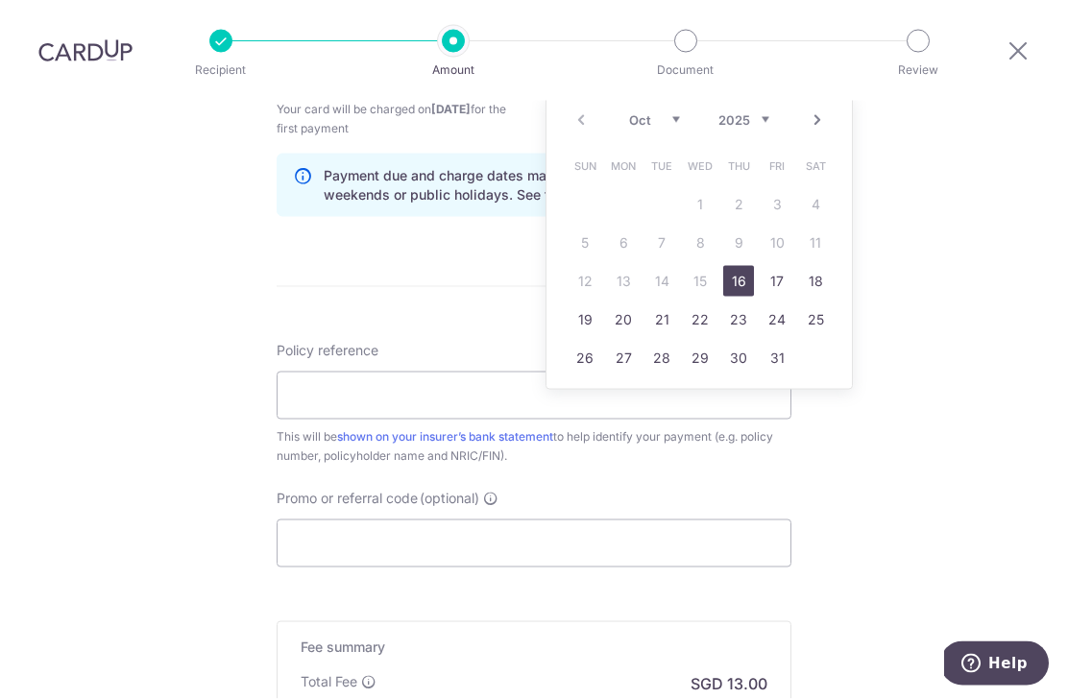
click at [668, 112] on select "Oct Nov Dec" at bounding box center [654, 119] width 51 height 15
click at [762, 112] on select "2025 2026 2027 2028 2029 2030 2031 2032 2033 2034 2035" at bounding box center [743, 119] width 51 height 15
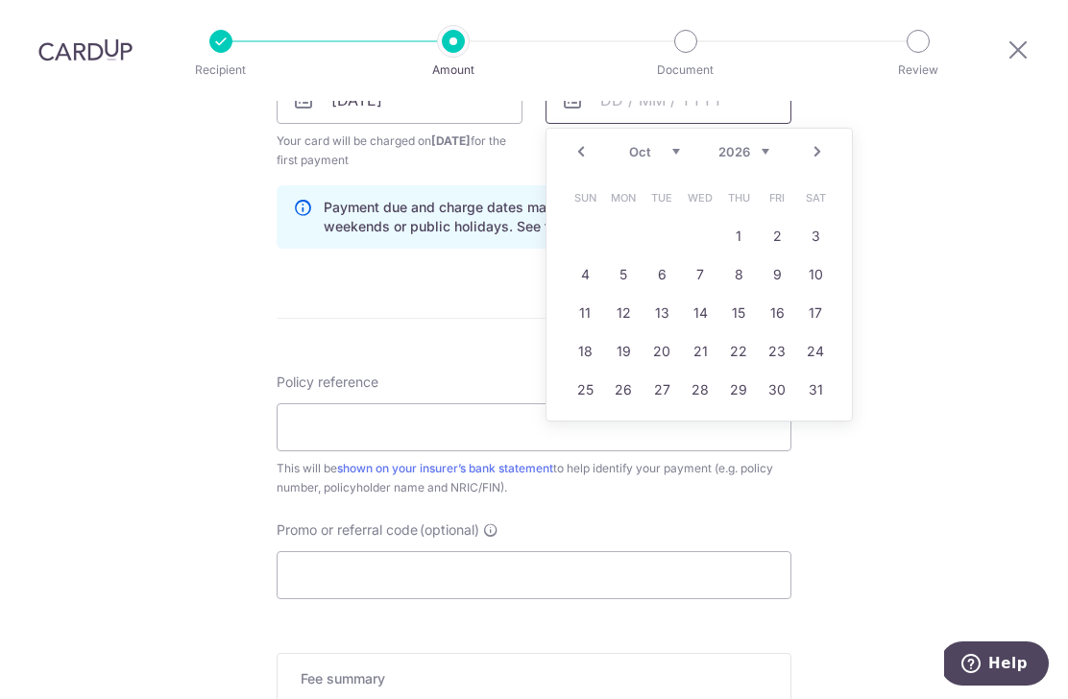
scroll to position [941, 0]
click at [663, 153] on select "Jan Feb Mar Apr May Jun Jul Aug Sep Oct Nov Dec" at bounding box center [654, 149] width 51 height 15
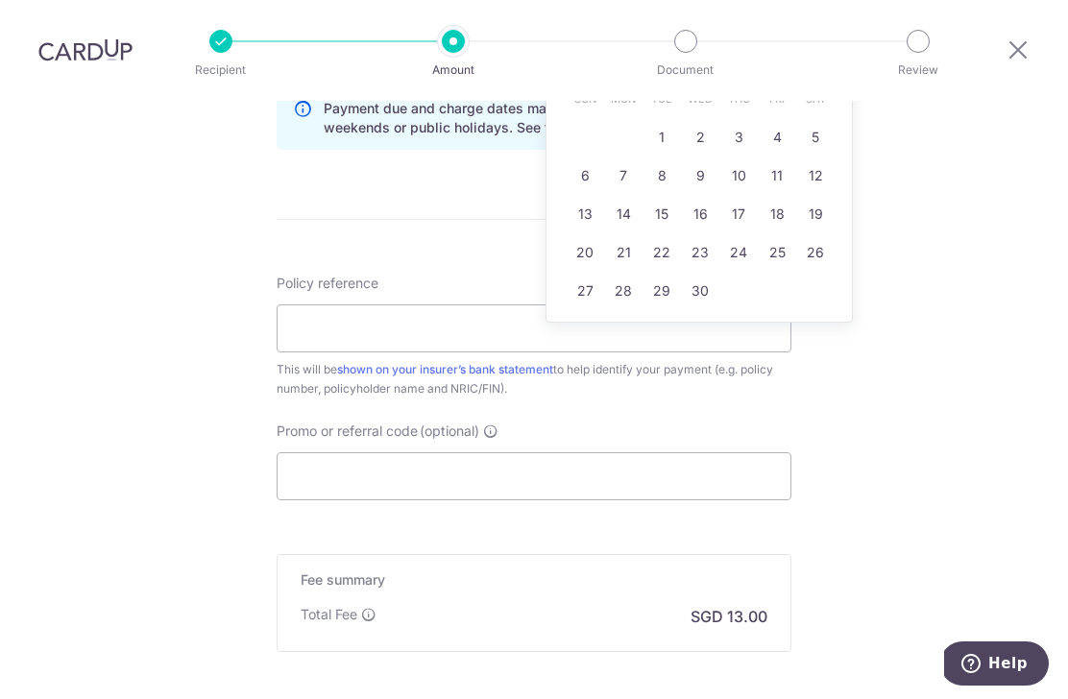
scroll to position [1039, 0]
click at [693, 215] on link "16" at bounding box center [700, 213] width 31 height 31
type input "16/09/2026"
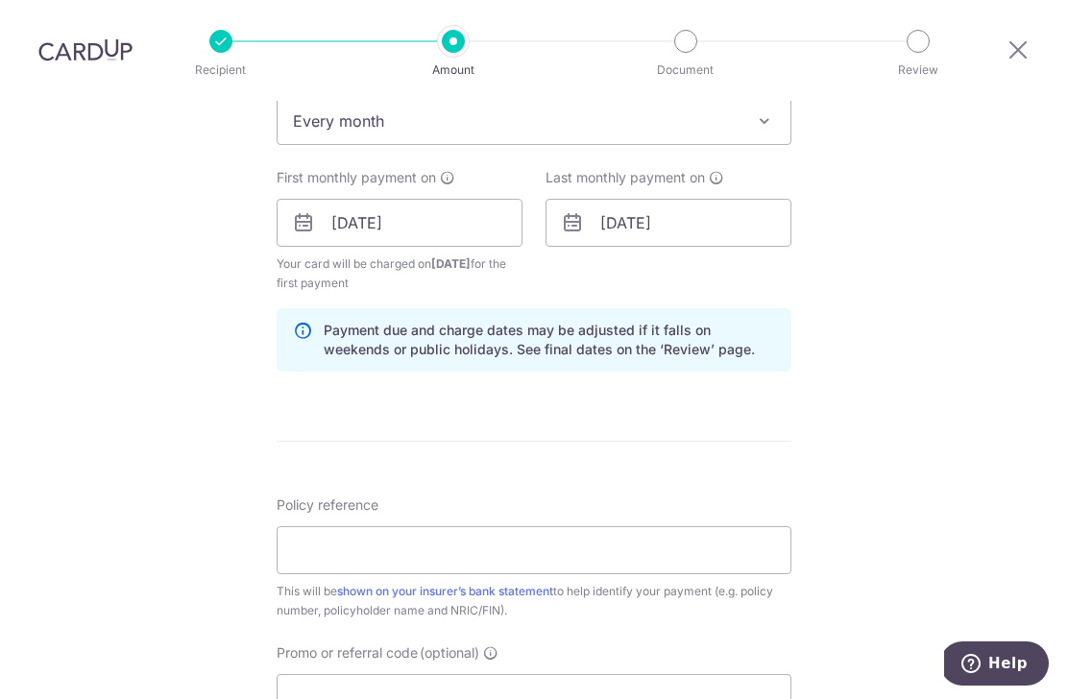
scroll to position [814, 0]
click at [351, 564] on input "Policy reference" at bounding box center [533, 552] width 515 height 48
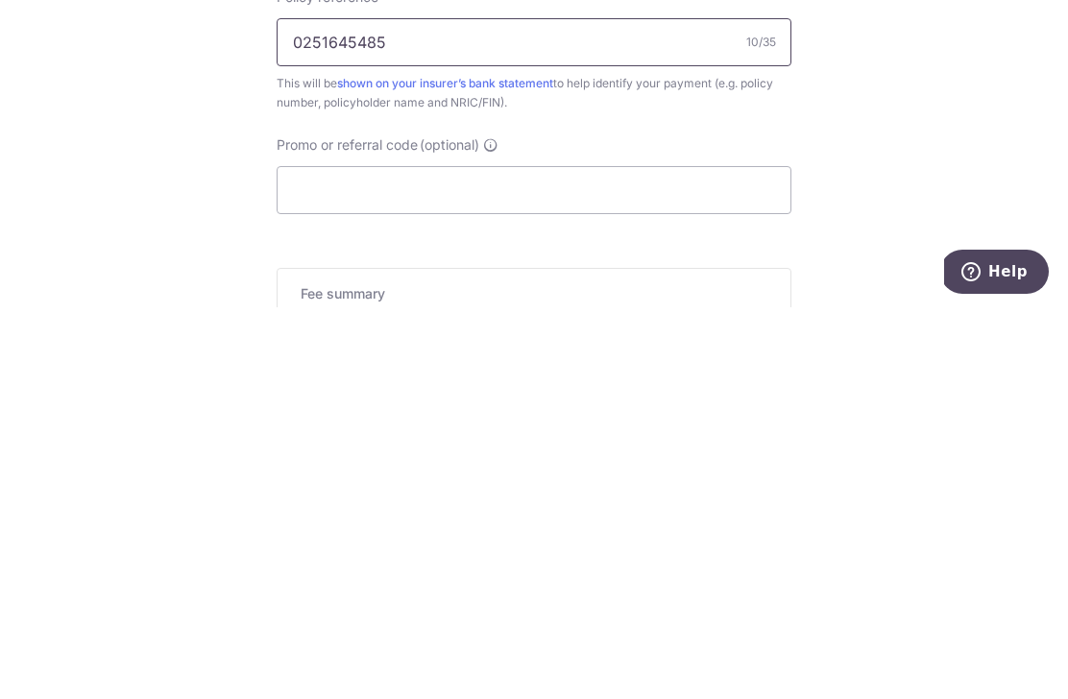
scroll to position [931, 0]
type input "0251645485"
click at [308, 559] on input "Promo or referral code (optional)" at bounding box center [533, 583] width 515 height 48
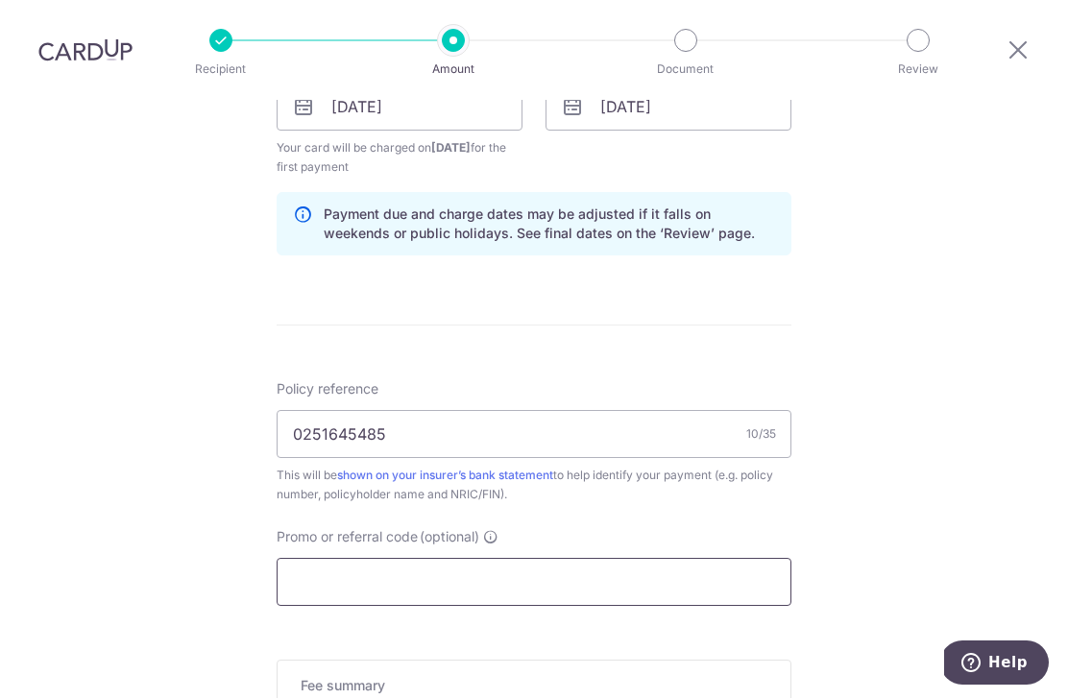
click at [369, 559] on input "Promo or referral code (optional)" at bounding box center [533, 583] width 515 height 48
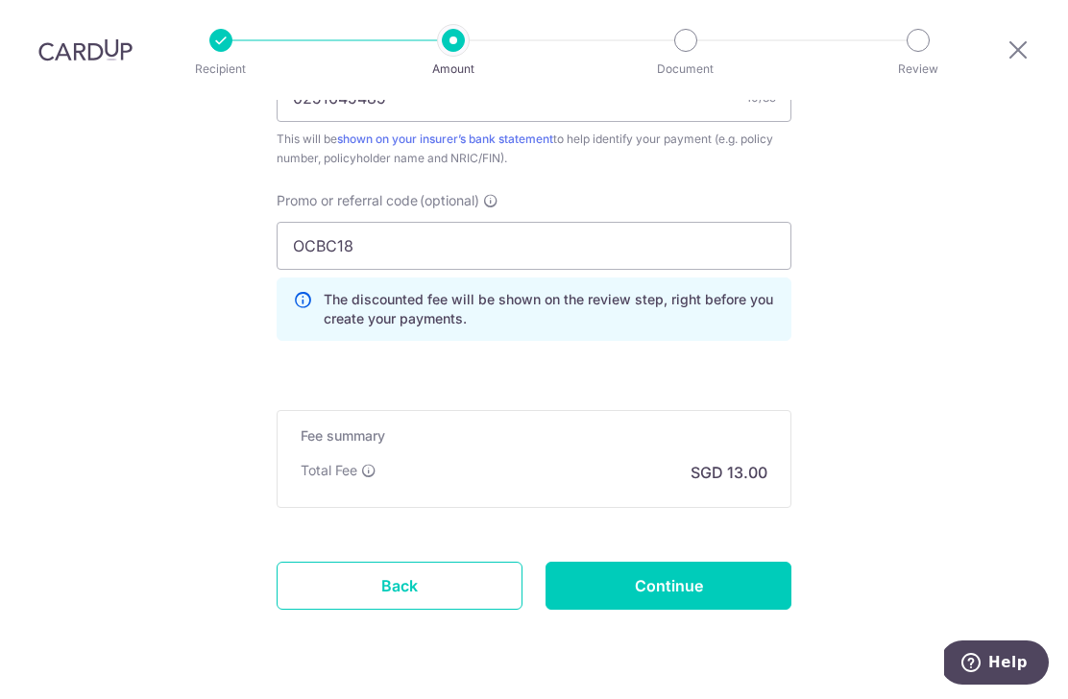
scroll to position [1267, 0]
type input "OCBC18"
click at [727, 563] on input "Continue" at bounding box center [668, 587] width 246 height 48
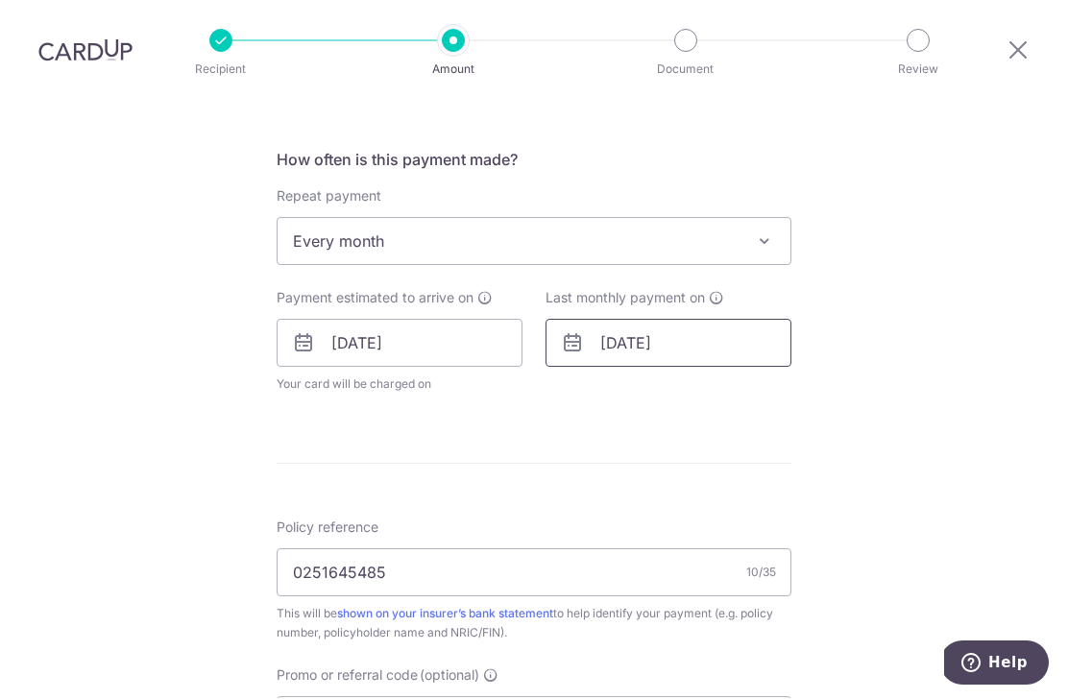
click at [680, 320] on input "[DATE]" at bounding box center [668, 344] width 246 height 48
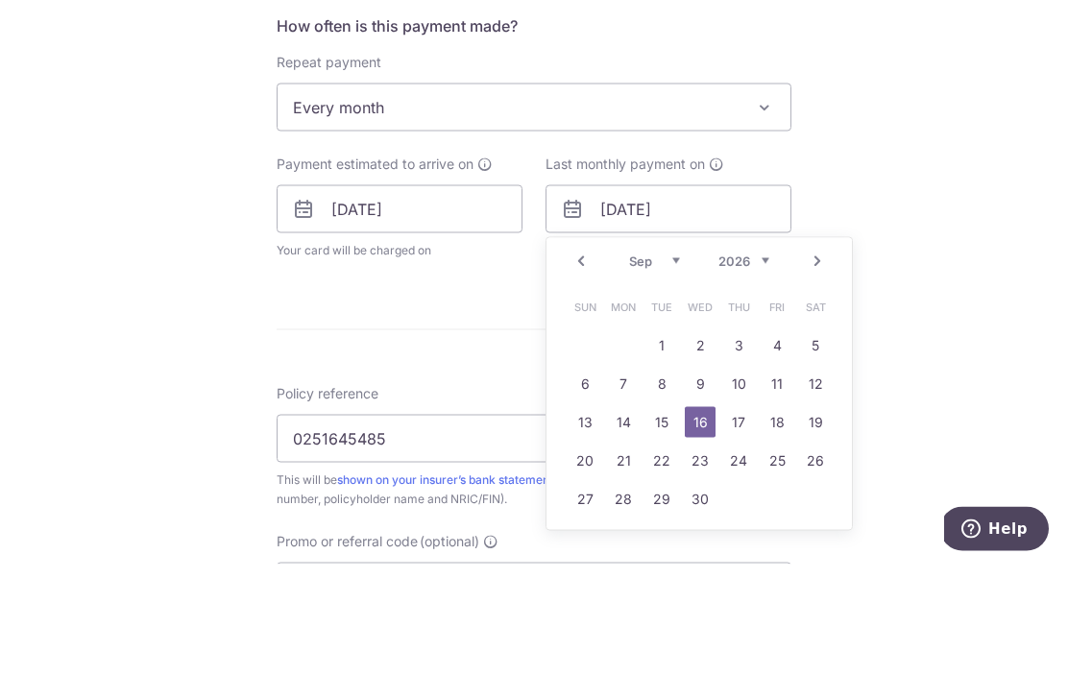
click at [673, 388] on select "Jan Feb Mar Apr May Jun Jul Aug Sep Oct Nov Dec" at bounding box center [654, 395] width 51 height 15
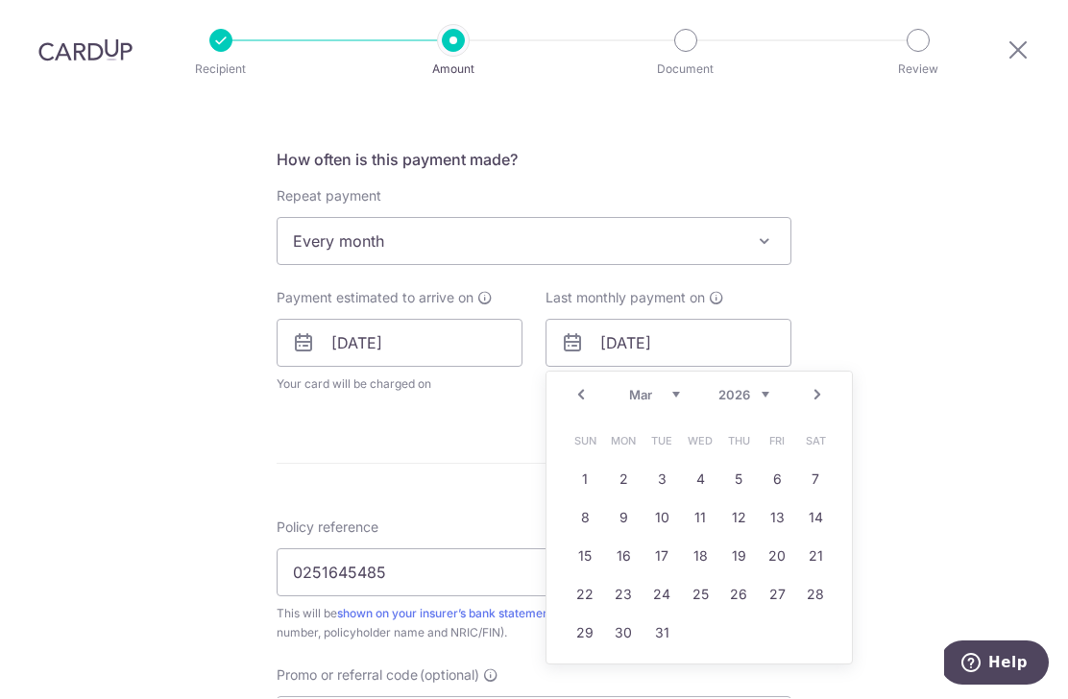
click at [622, 541] on link "16" at bounding box center [623, 556] width 31 height 31
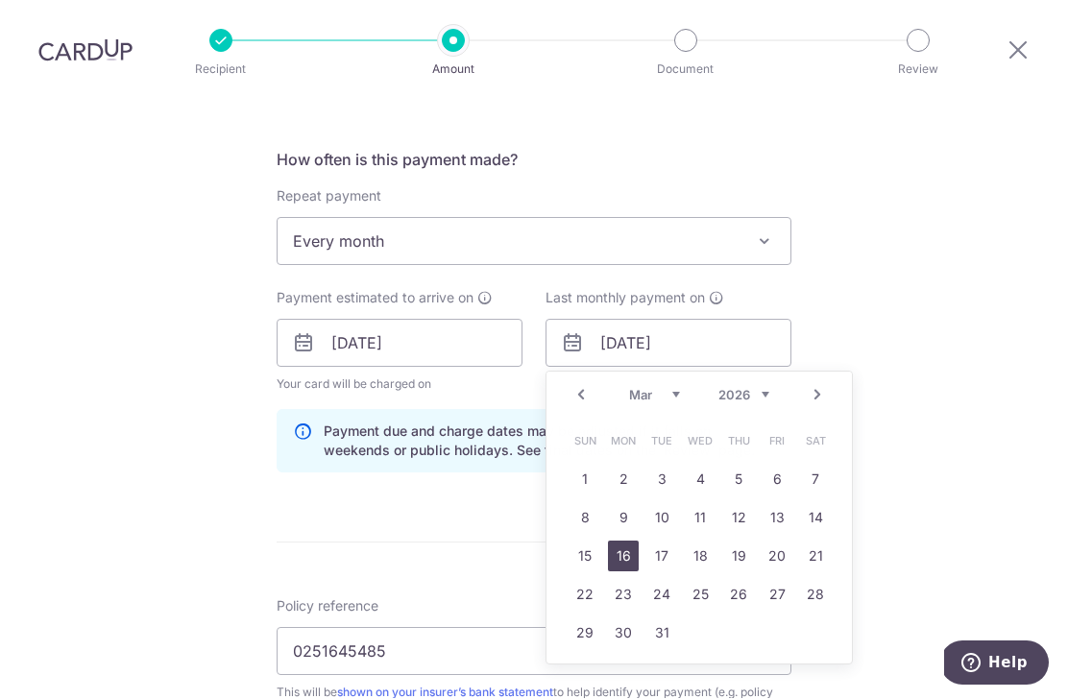
type input "16/03/2026"
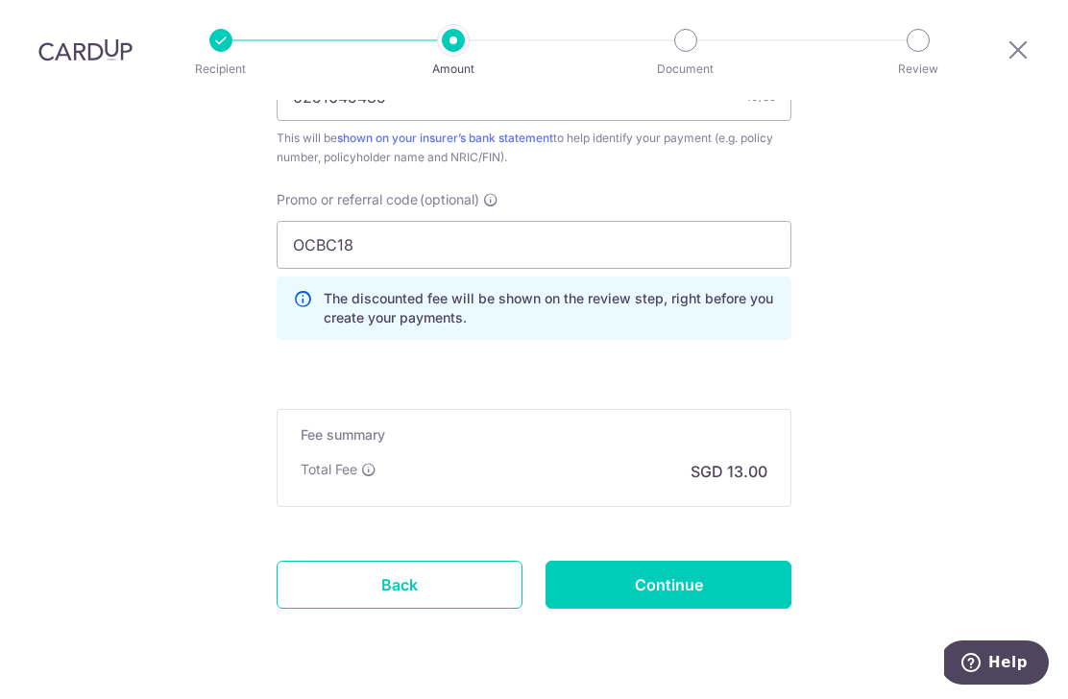
scroll to position [1248, 0]
click at [684, 563] on input "Continue" at bounding box center [668, 587] width 246 height 48
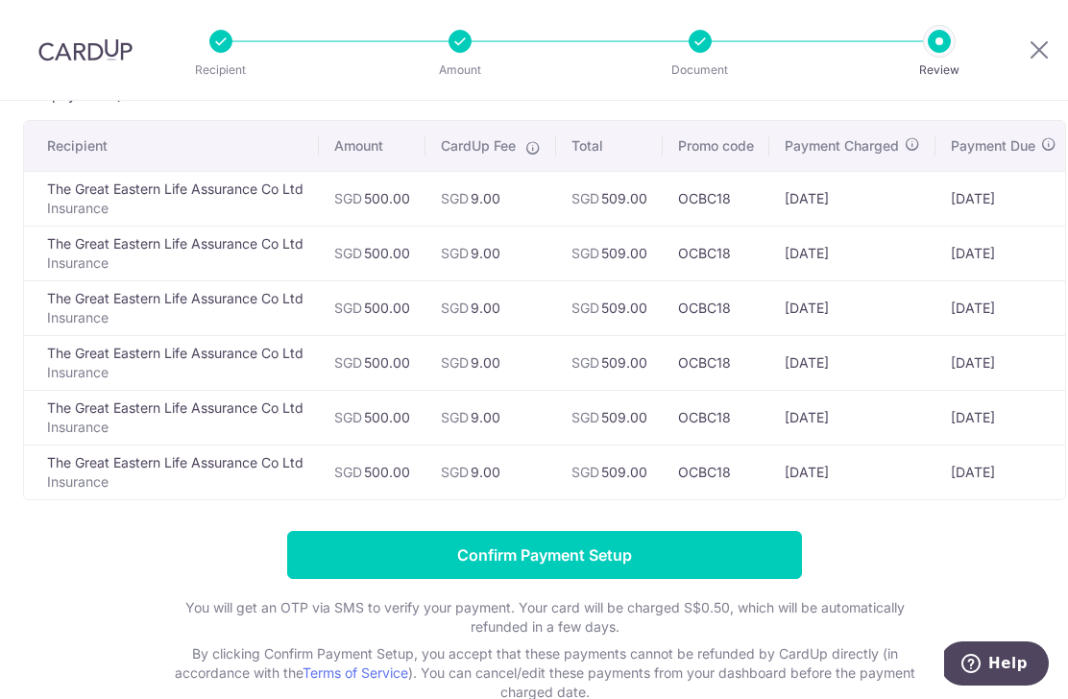
scroll to position [118, 0]
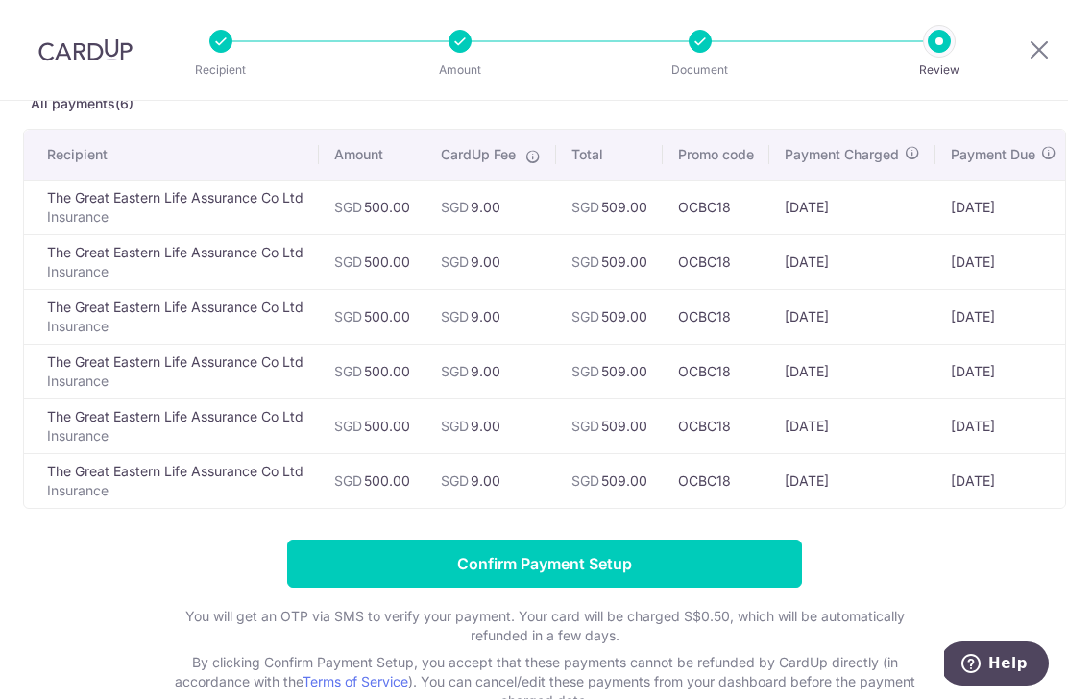
click at [624, 569] on input "Confirm Payment Setup" at bounding box center [544, 564] width 515 height 48
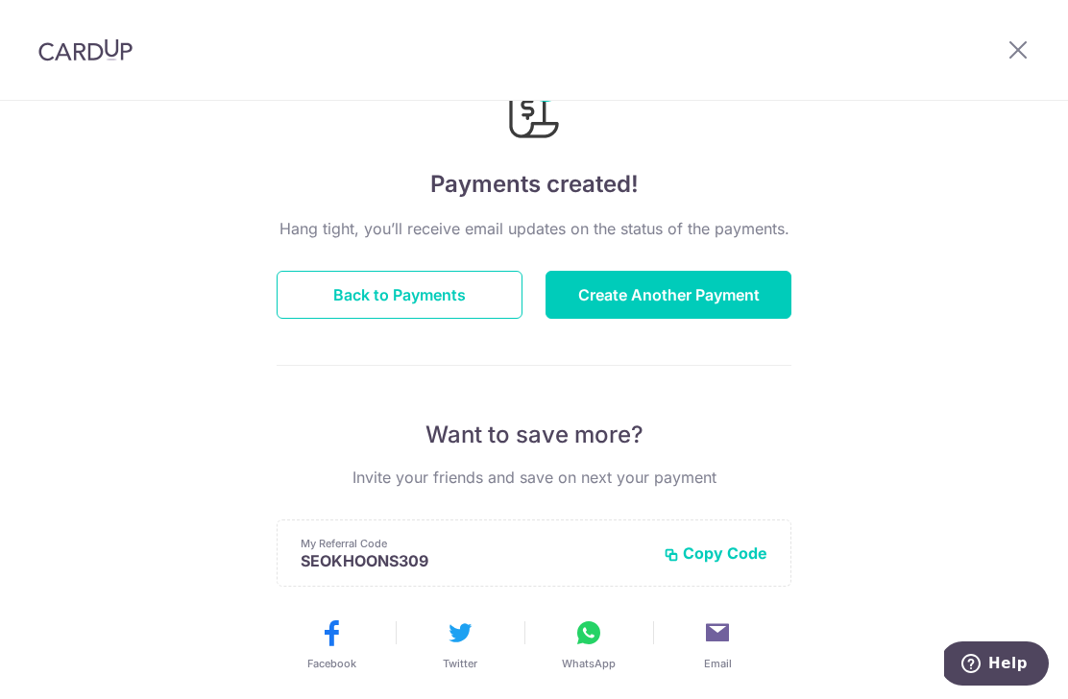
scroll to position [92, 0]
click at [360, 305] on button "Back to Payments" at bounding box center [399, 294] width 246 height 48
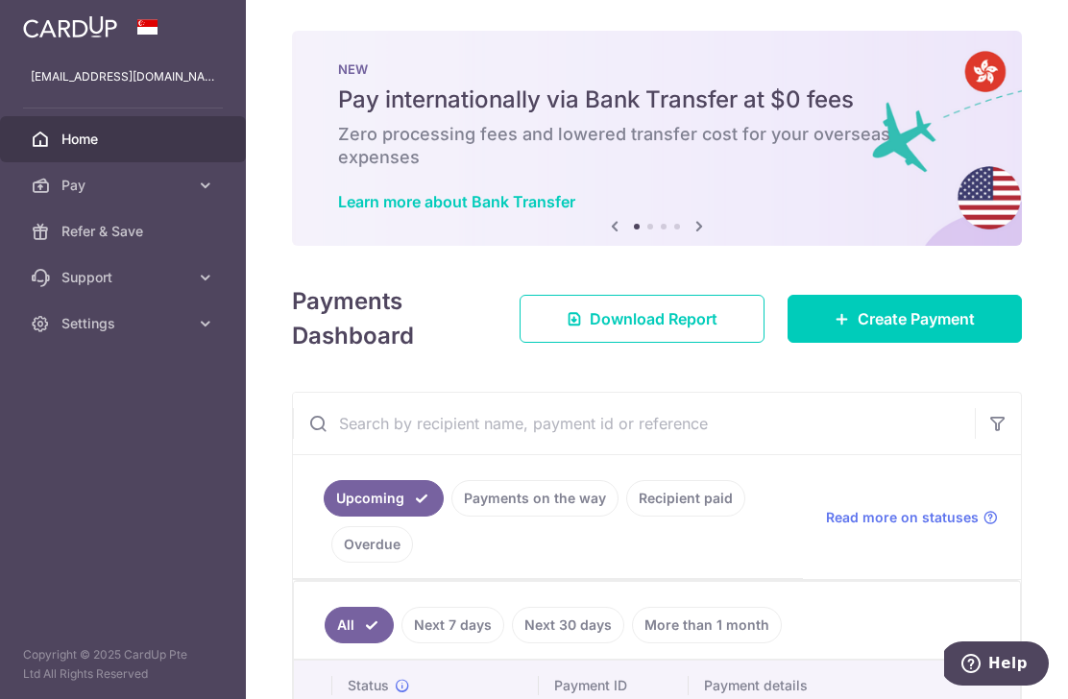
click at [0, 0] on icon "button" at bounding box center [0, 0] width 0 height 0
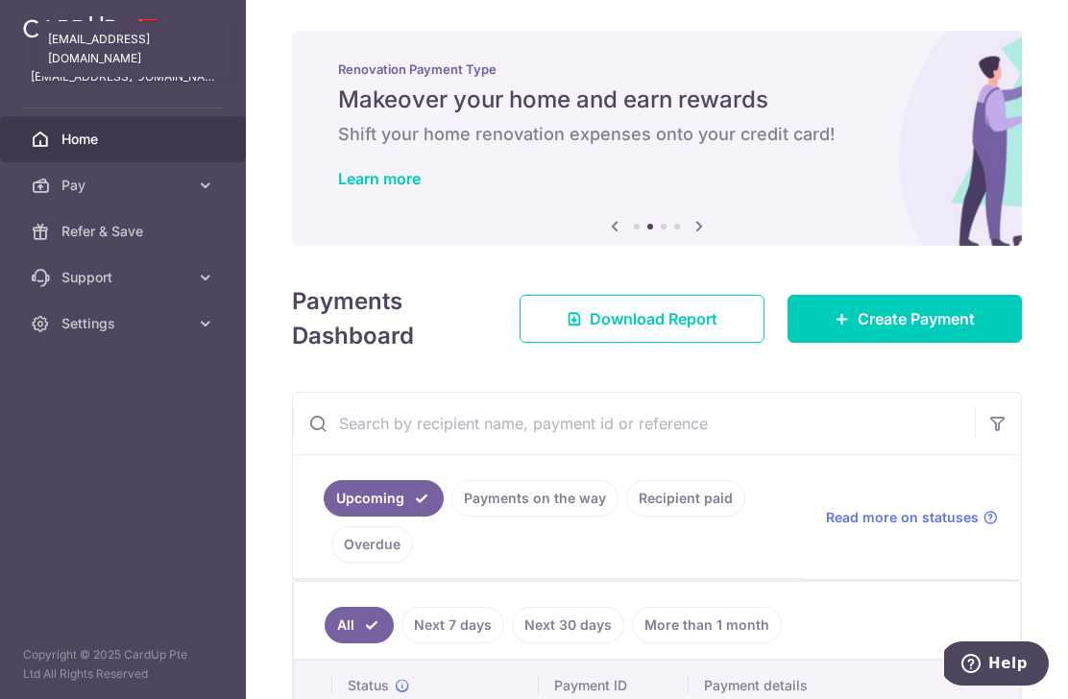
click at [108, 70] on p "[EMAIL_ADDRESS][DOMAIN_NAME]" at bounding box center [123, 76] width 184 height 19
